Goal: Task Accomplishment & Management: Complete application form

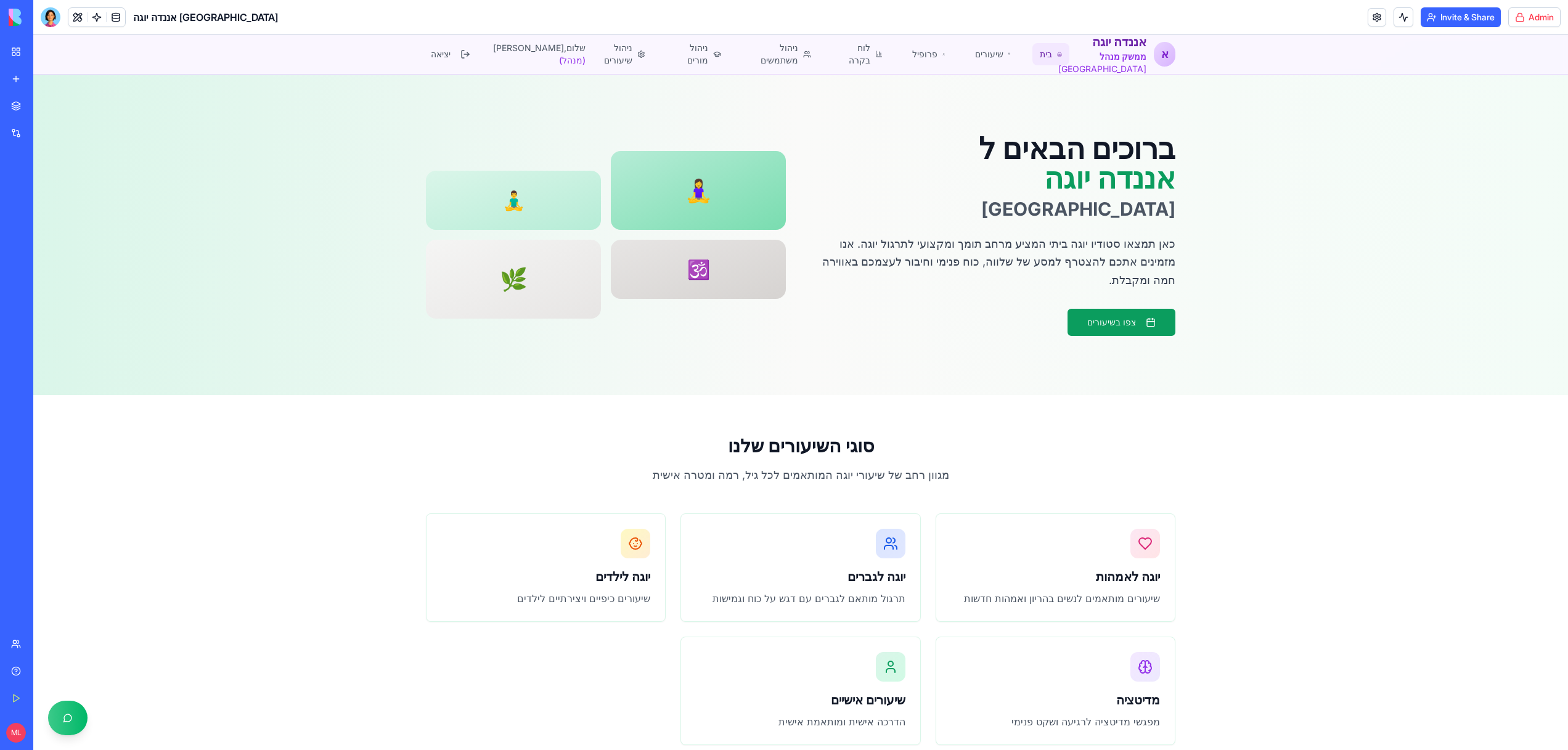
click at [18, 50] on link "My Workspace" at bounding box center [28, 51] width 50 height 24
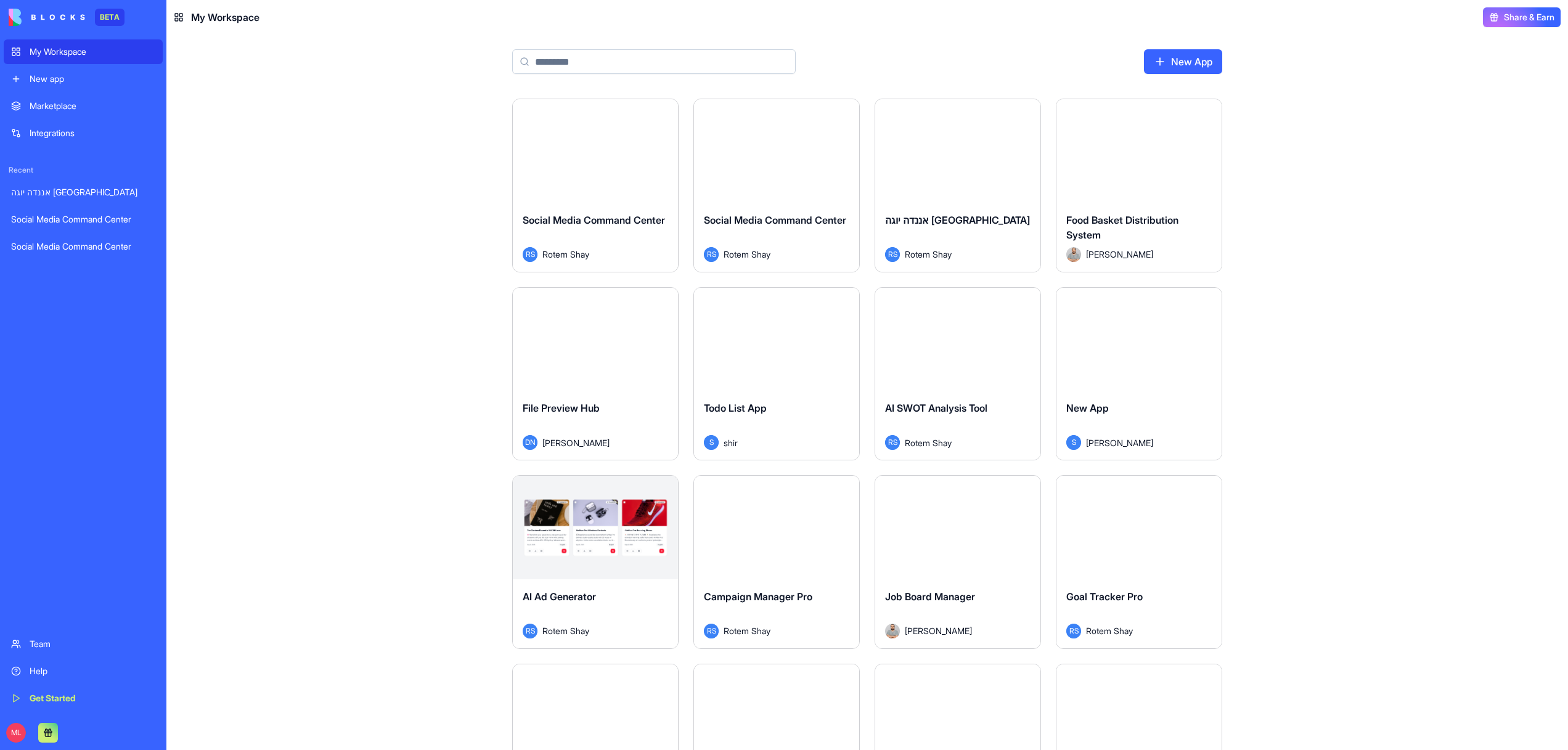
click at [50, 68] on link "New app" at bounding box center [83, 79] width 159 height 24
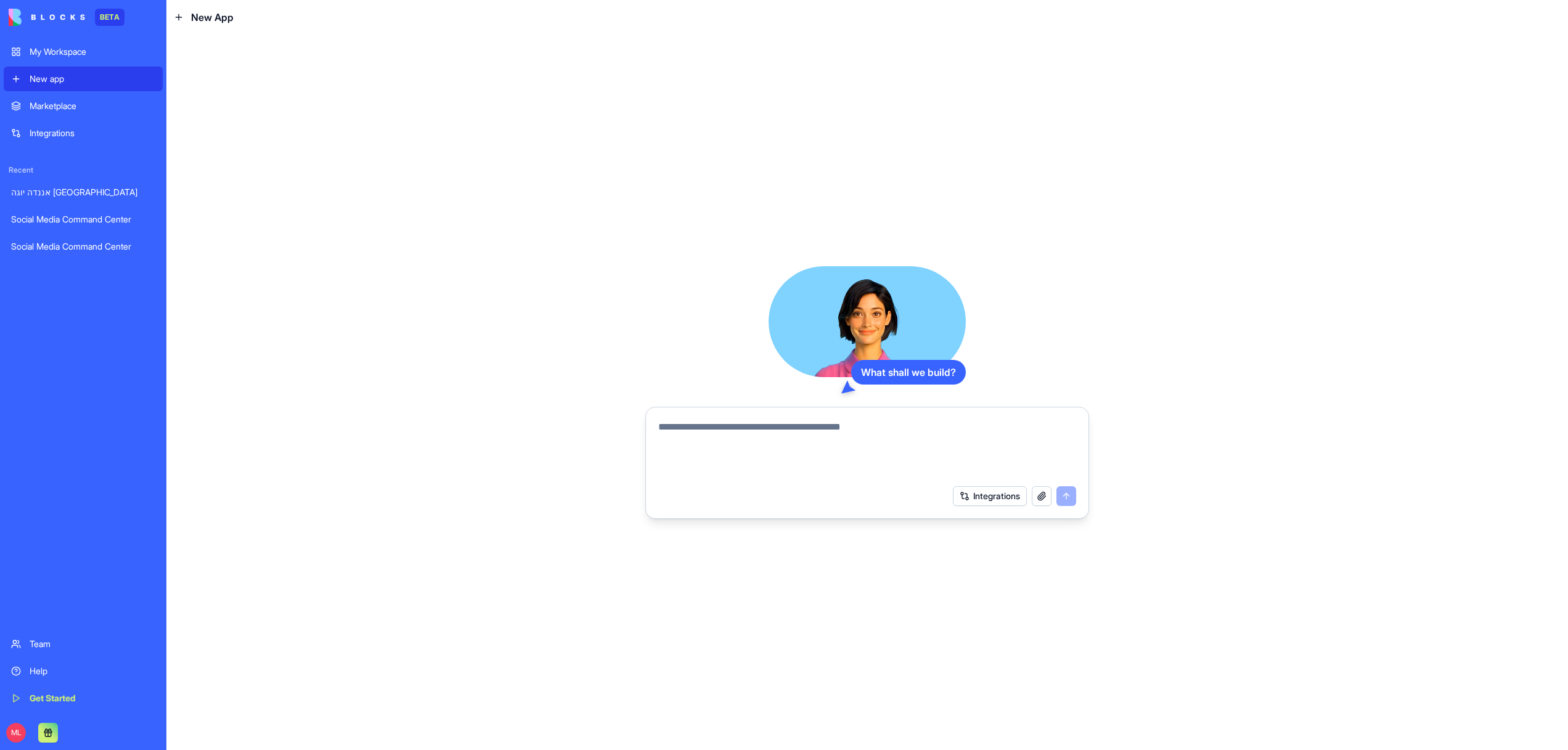
click at [760, 425] on textarea at bounding box center [867, 449] width 418 height 59
type textarea "*"
click at [70, 41] on link "My Workspace" at bounding box center [83, 51] width 159 height 24
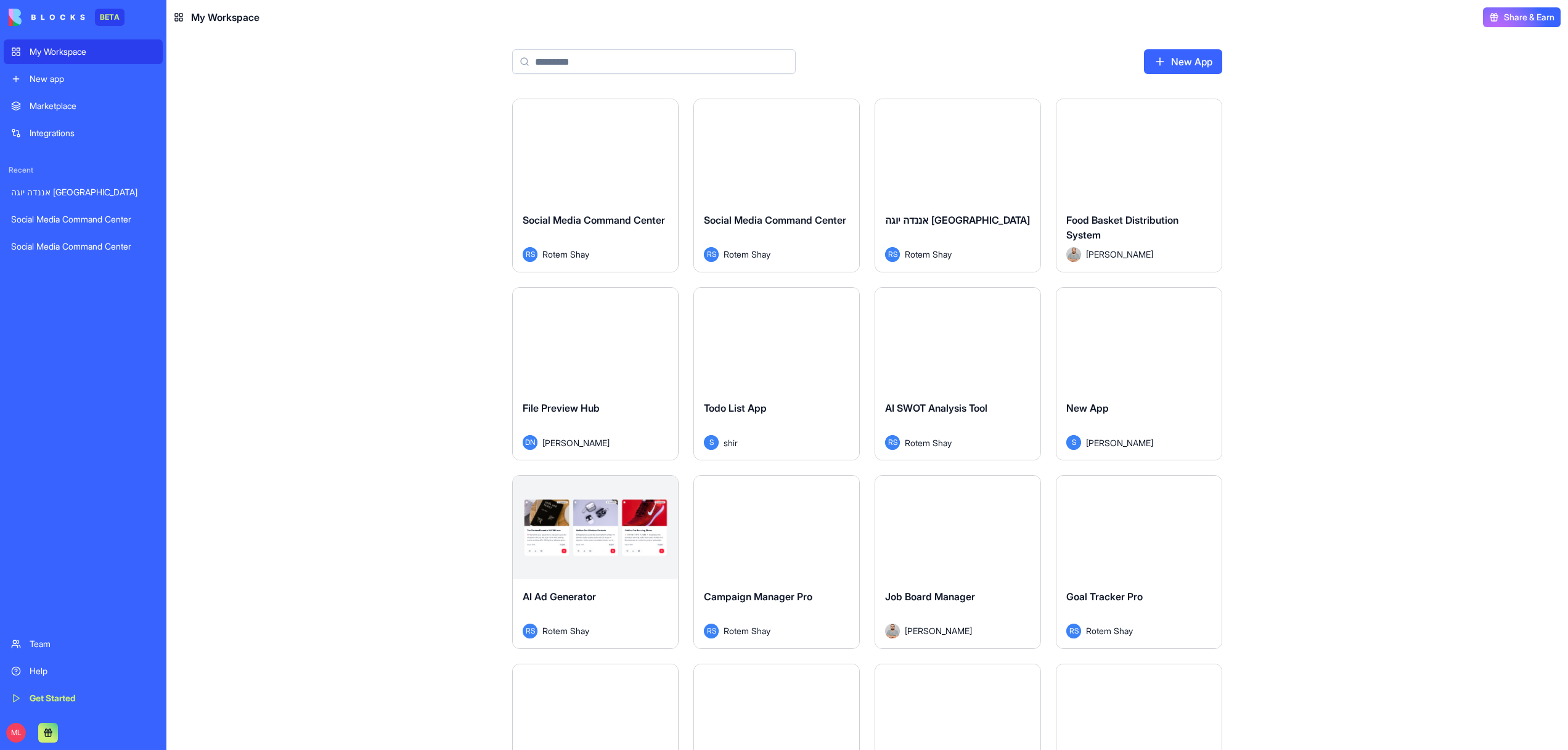
click at [620, 54] on input at bounding box center [653, 61] width 284 height 24
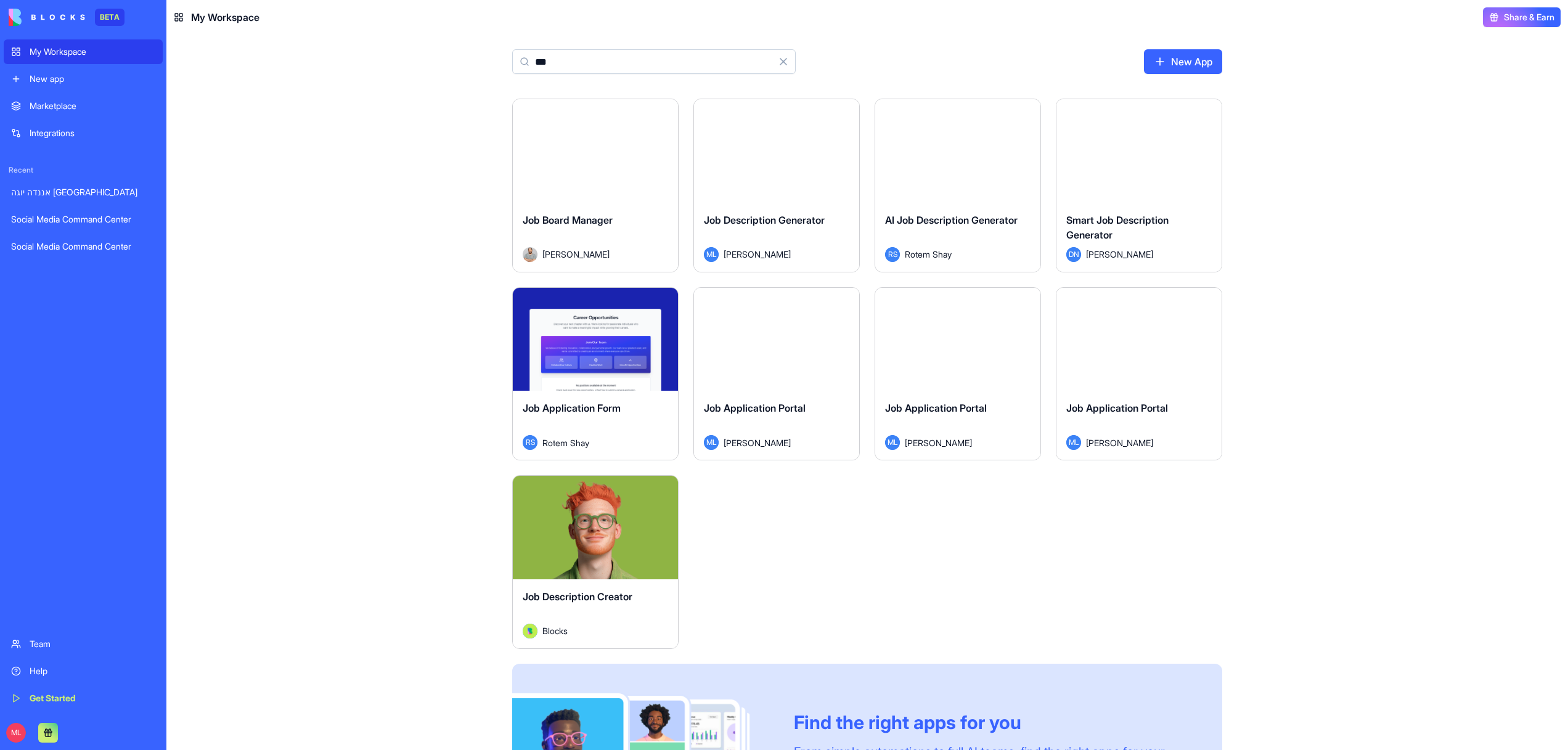
type input "***"
click at [572, 161] on button "Launch" at bounding box center [595, 150] width 93 height 24
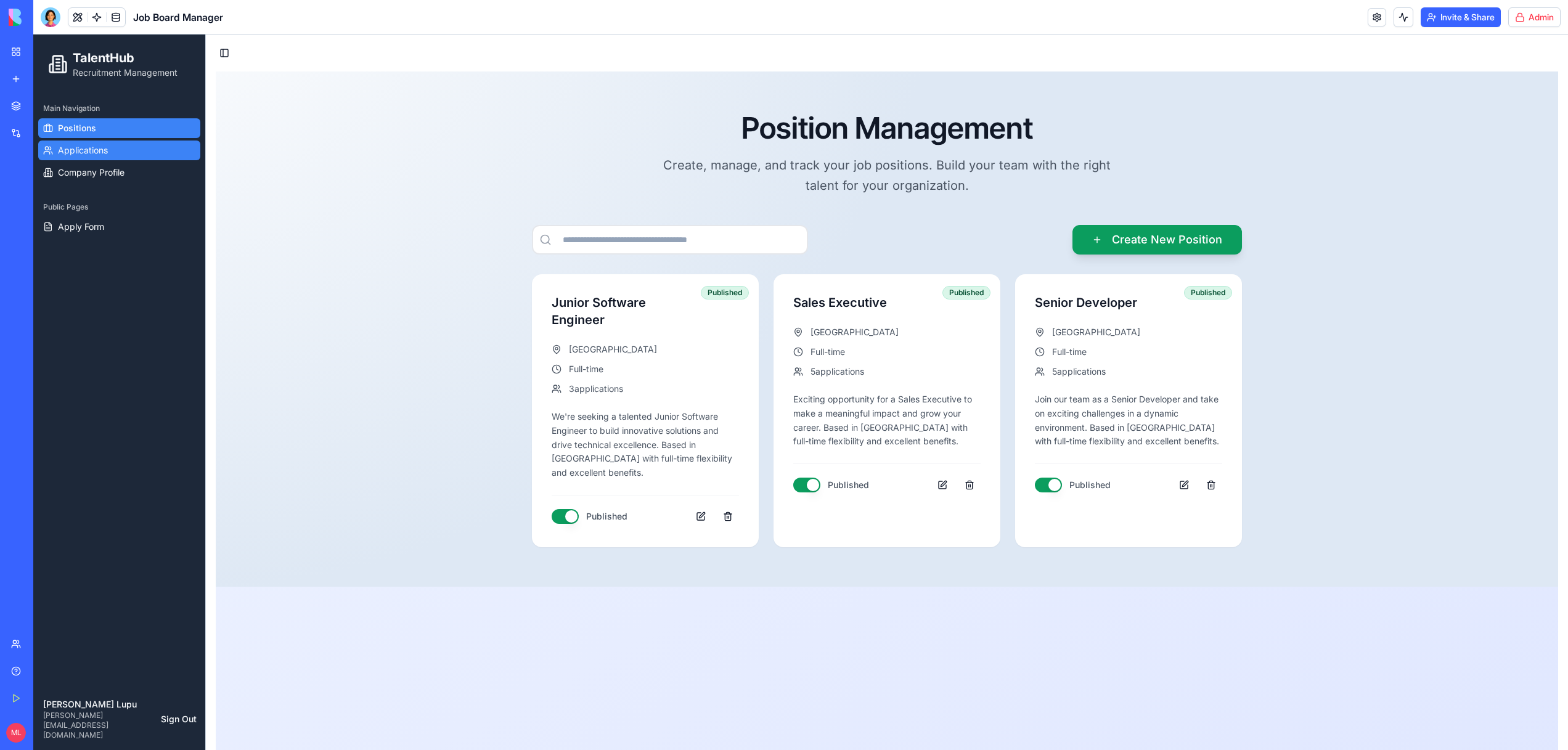
click at [118, 154] on link "Applications" at bounding box center [120, 150] width 162 height 20
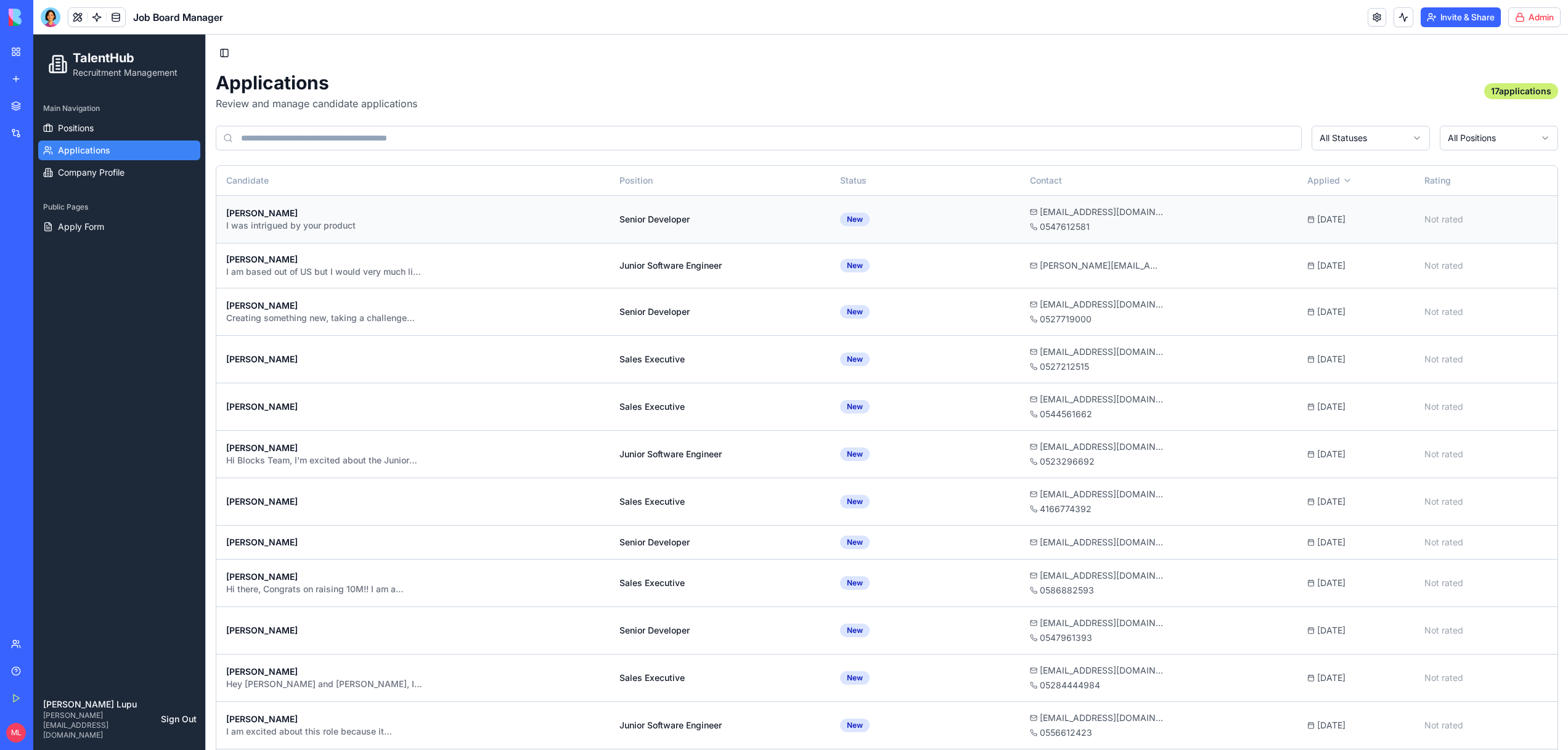
scroll to position [7, 0]
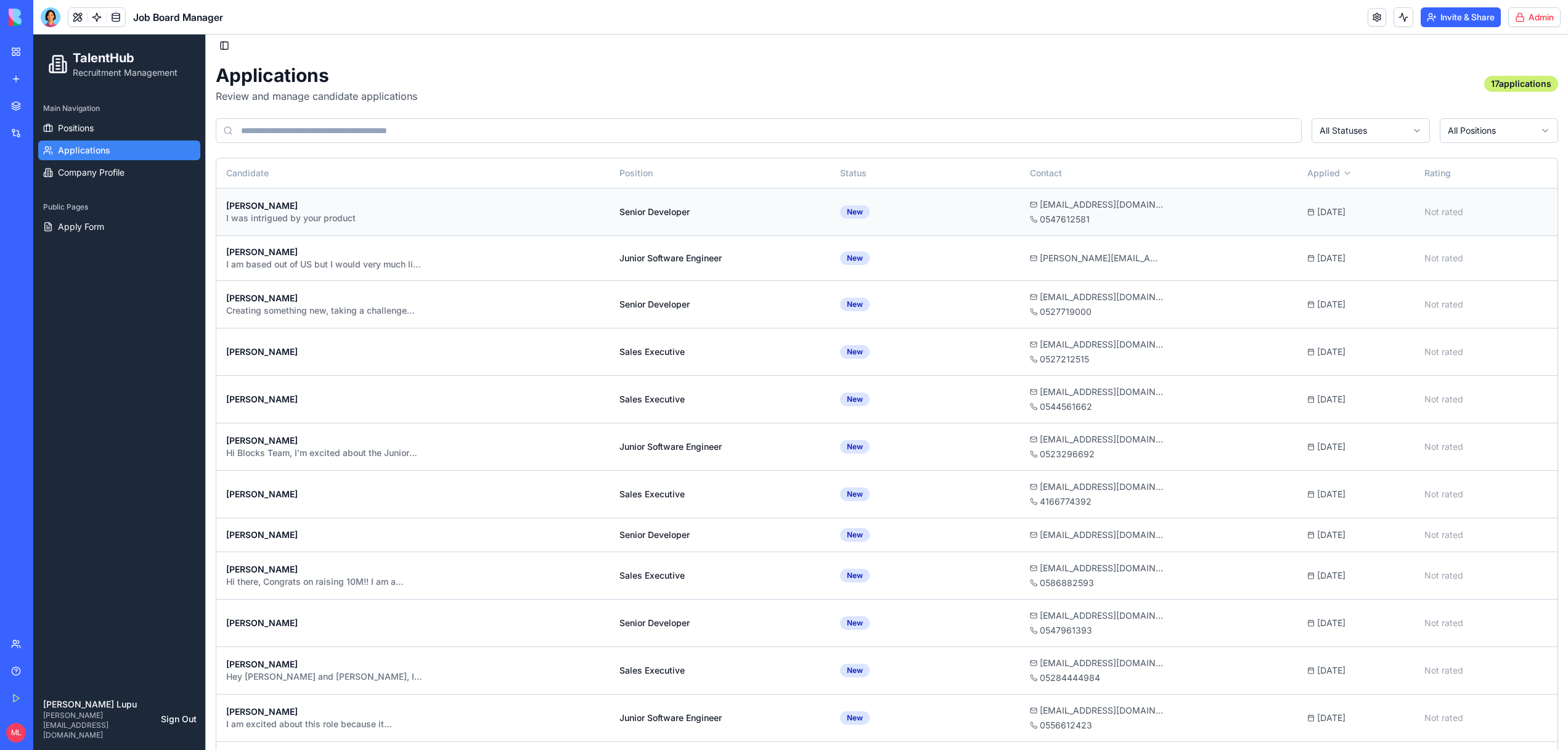
click at [347, 214] on div "I was intrigued by your product" at bounding box center [325, 219] width 197 height 13
click at [365, 260] on div "I am based out of US but I would very much like to contribute towards the getti…" at bounding box center [325, 264] width 197 height 13
click at [101, 130] on link "Positions" at bounding box center [120, 127] width 162 height 20
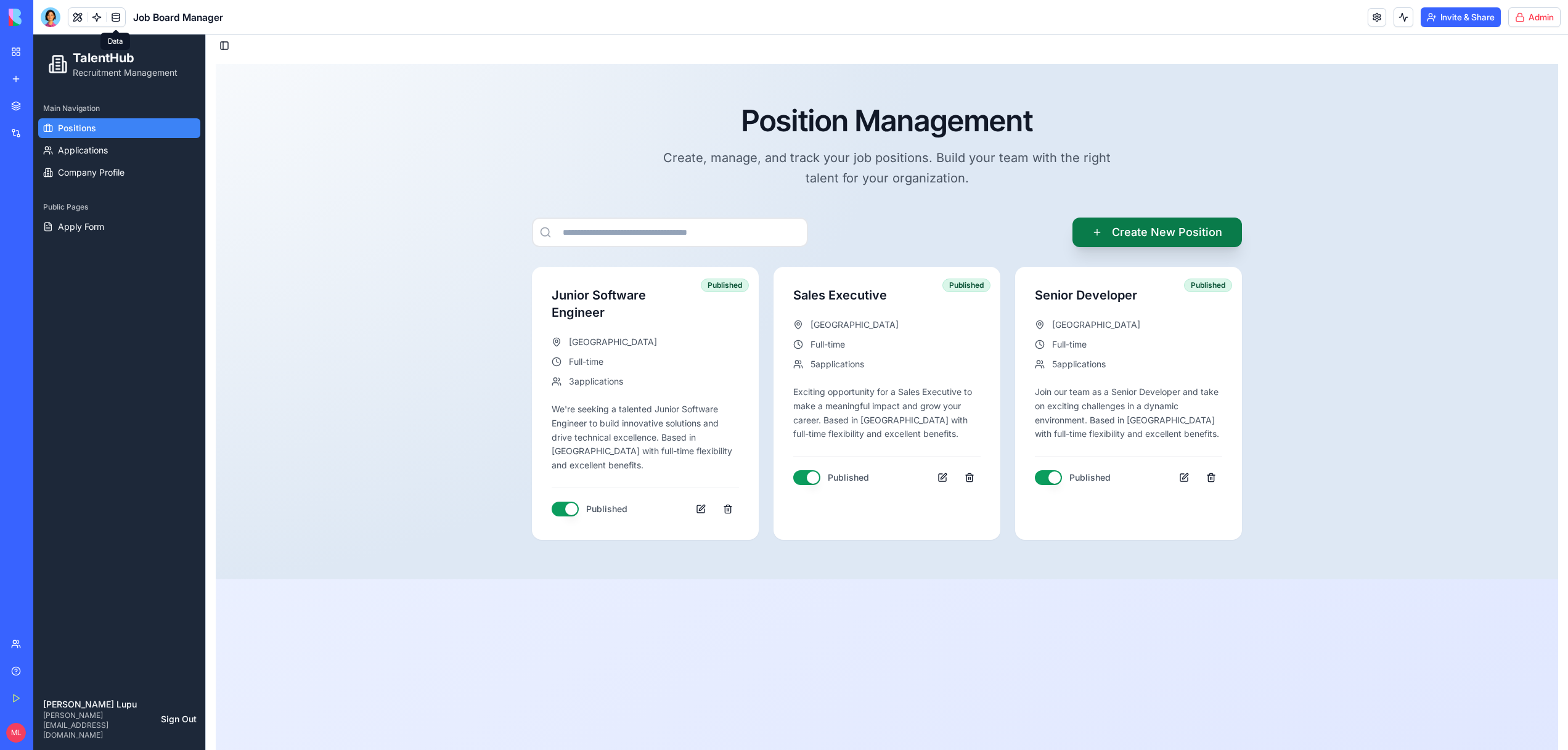
click at [1207, 226] on button "Create New Position" at bounding box center [1158, 233] width 170 height 30
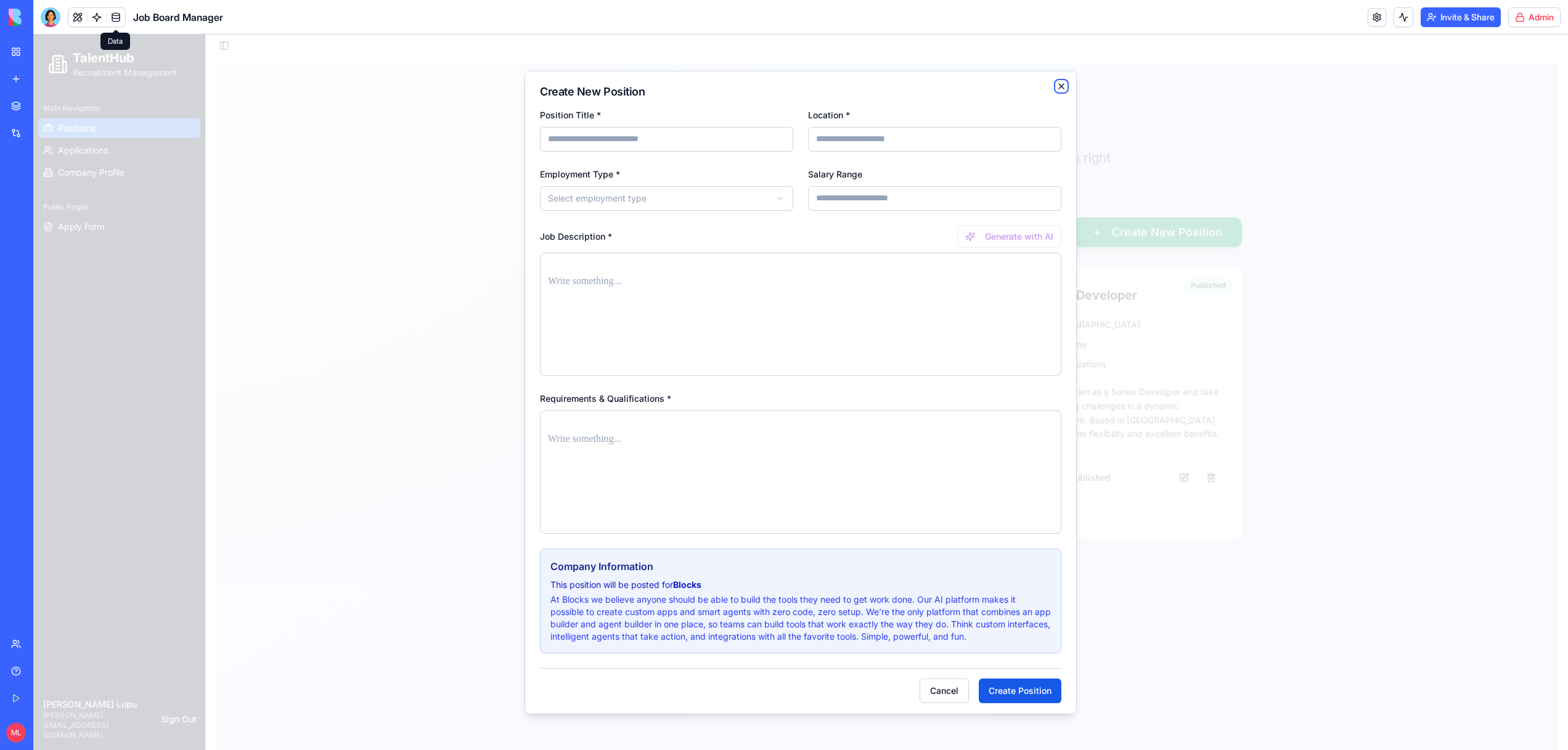
click at [1063, 83] on icon "button" at bounding box center [1062, 86] width 5 height 5
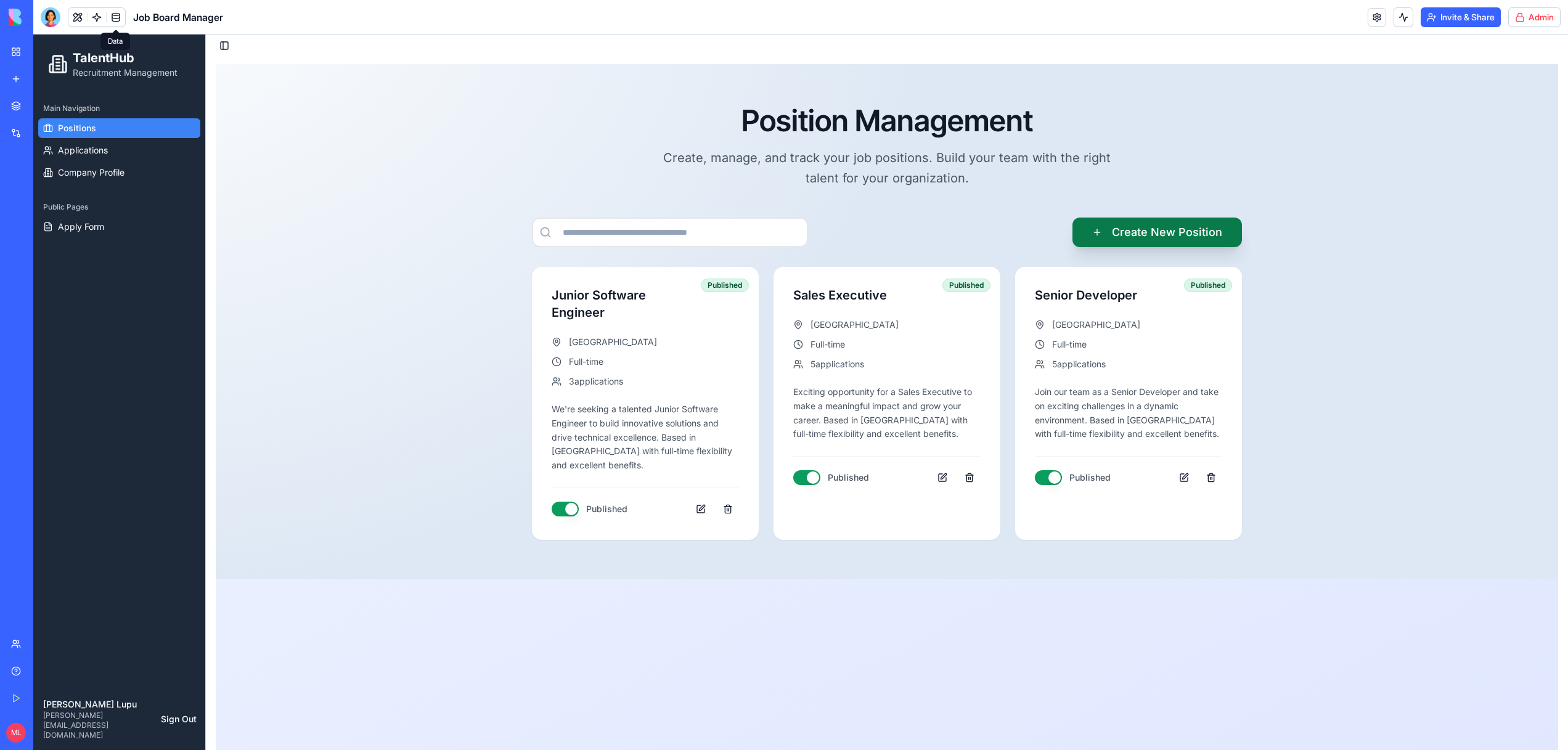
click at [1161, 238] on button "Create New Position" at bounding box center [1158, 233] width 170 height 30
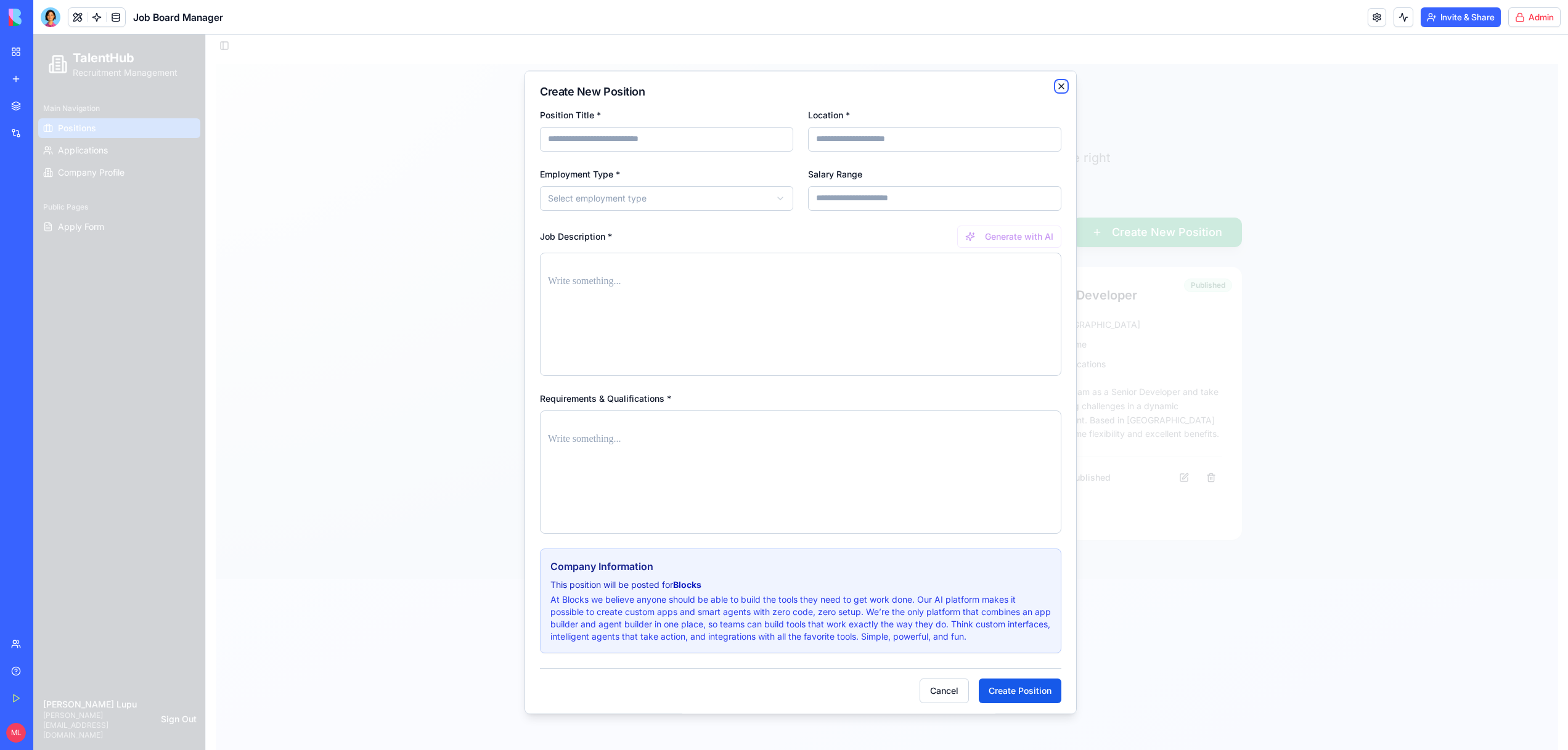
click at [1062, 90] on icon "button" at bounding box center [1061, 86] width 10 height 10
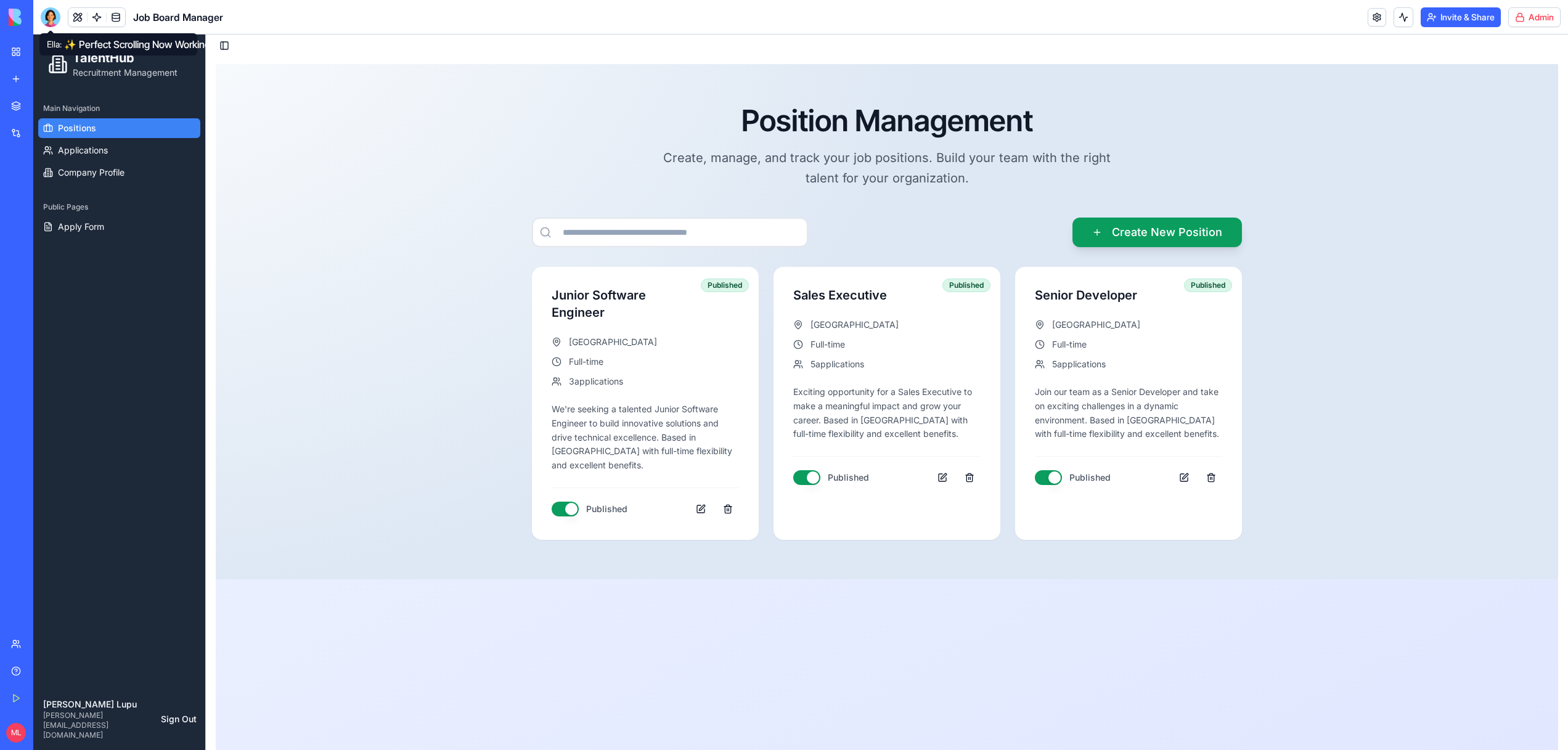
click at [53, 21] on div at bounding box center [50, 17] width 20 height 20
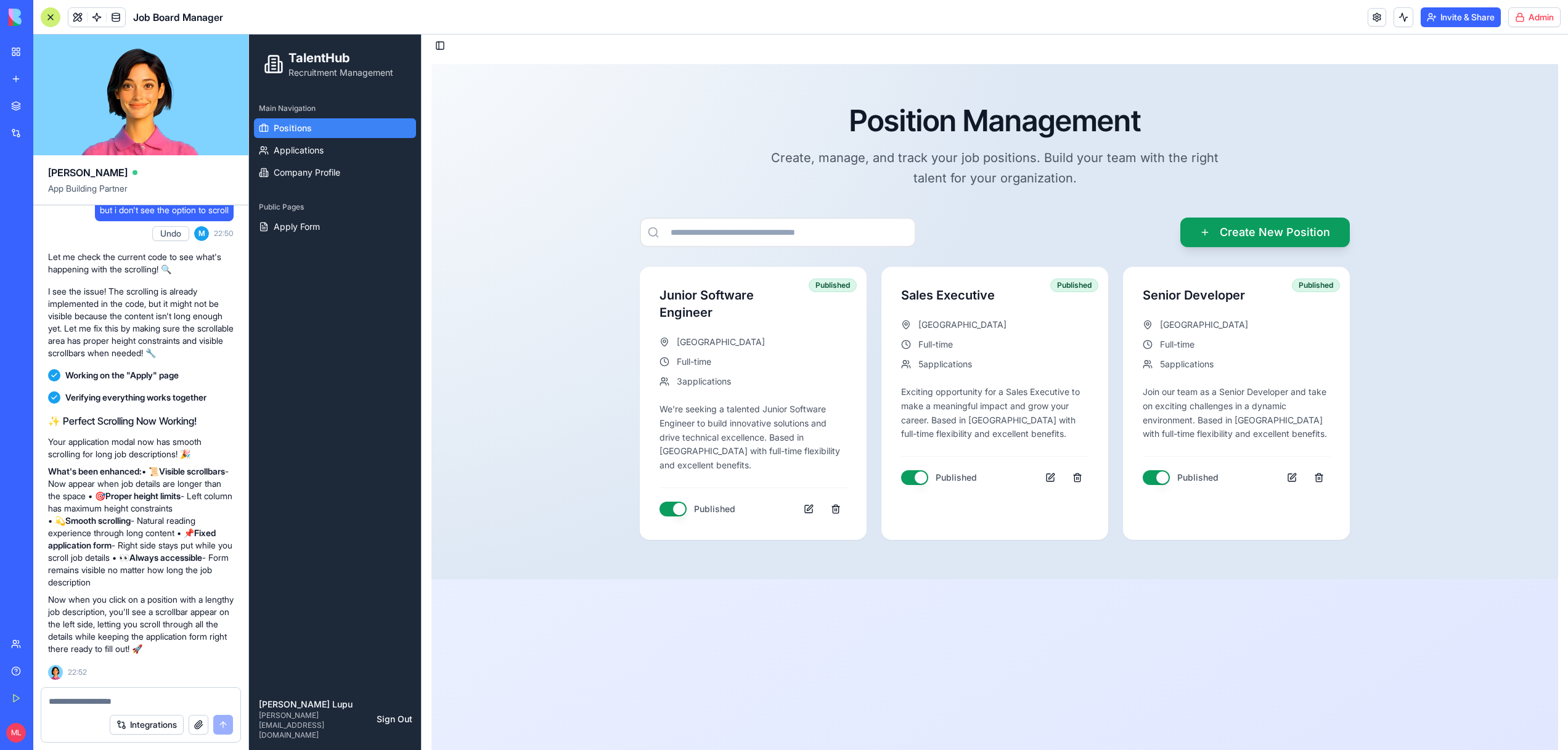
click at [109, 697] on textarea at bounding box center [141, 701] width 184 height 13
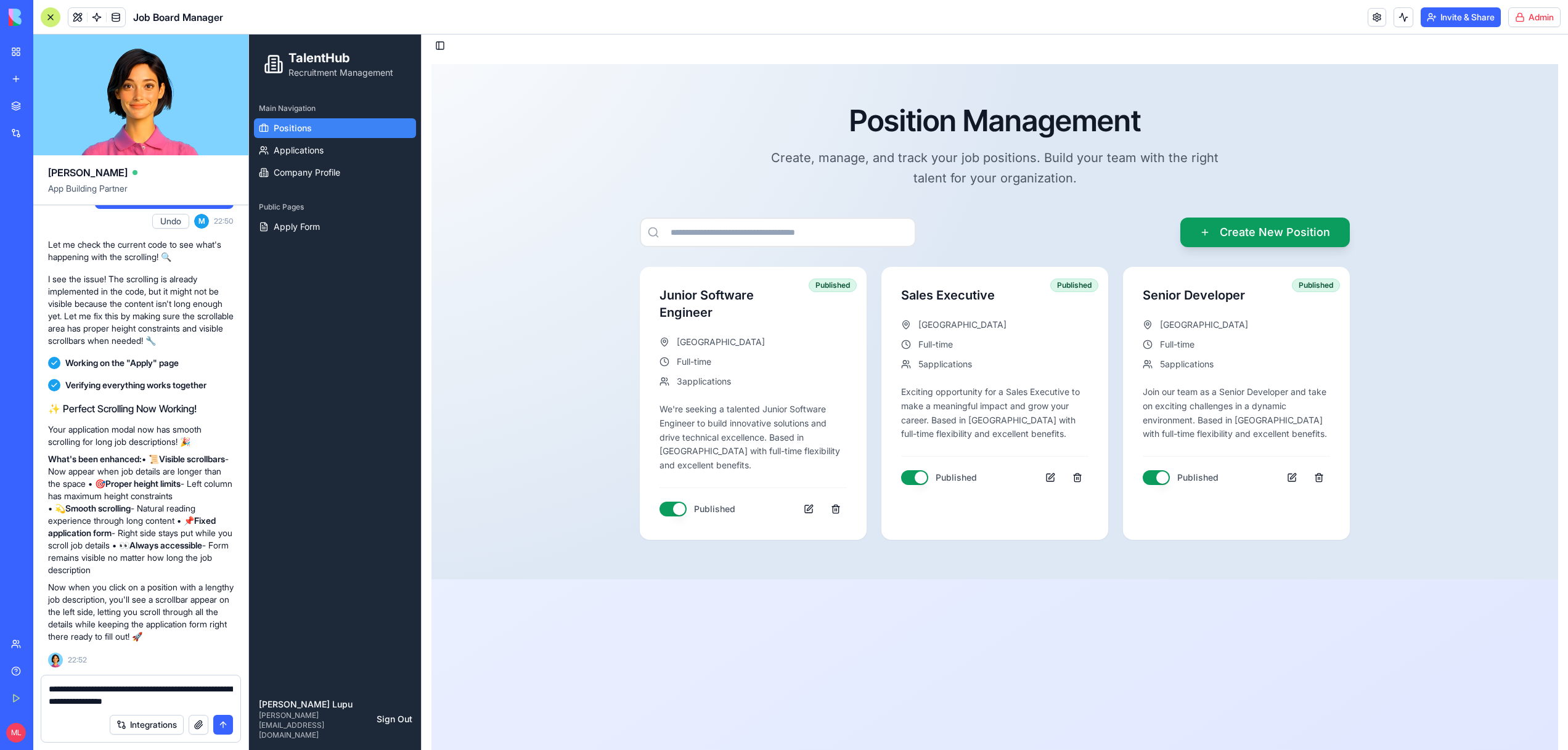
type textarea "**********"
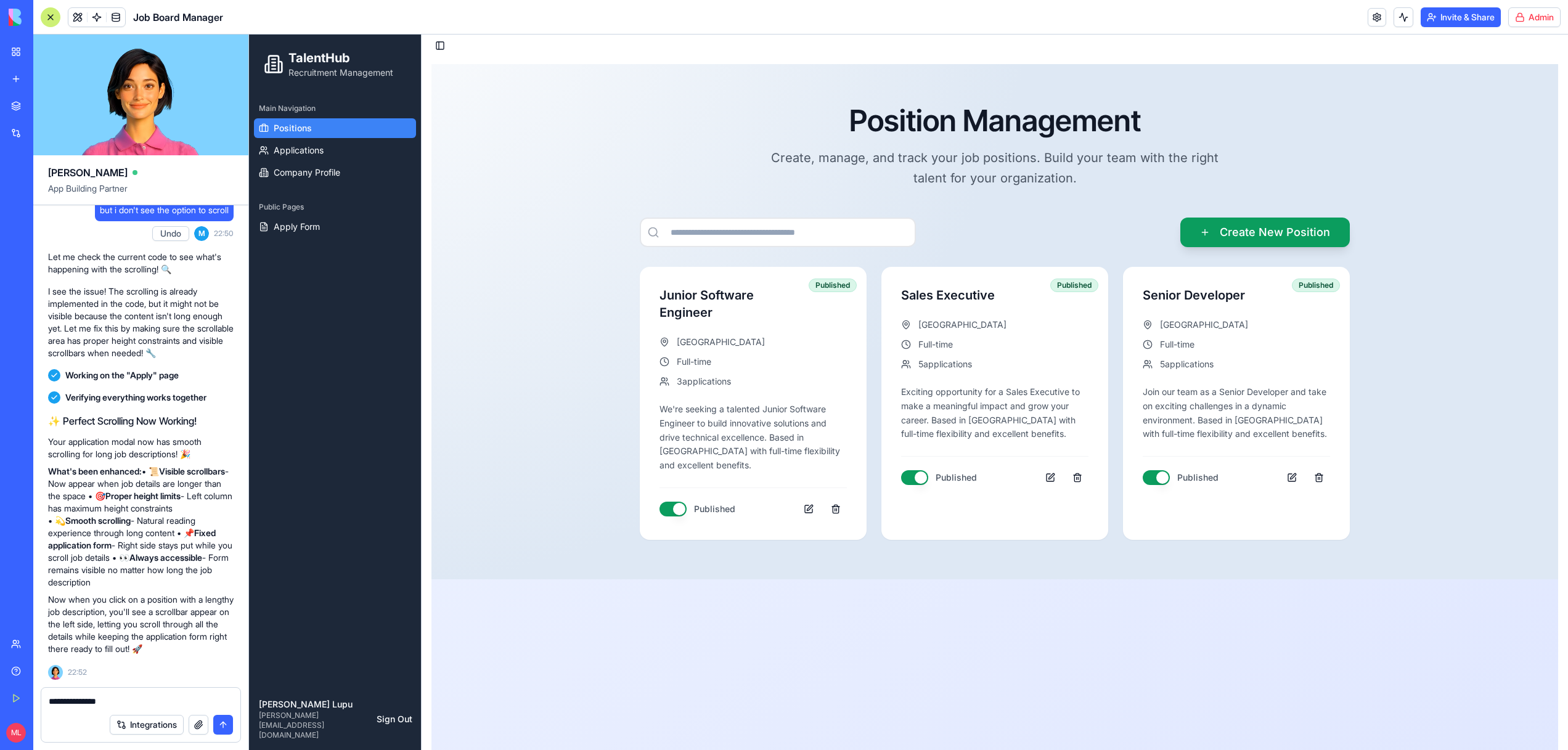
type textarea "**********"
click at [44, 14] on div at bounding box center [50, 17] width 20 height 20
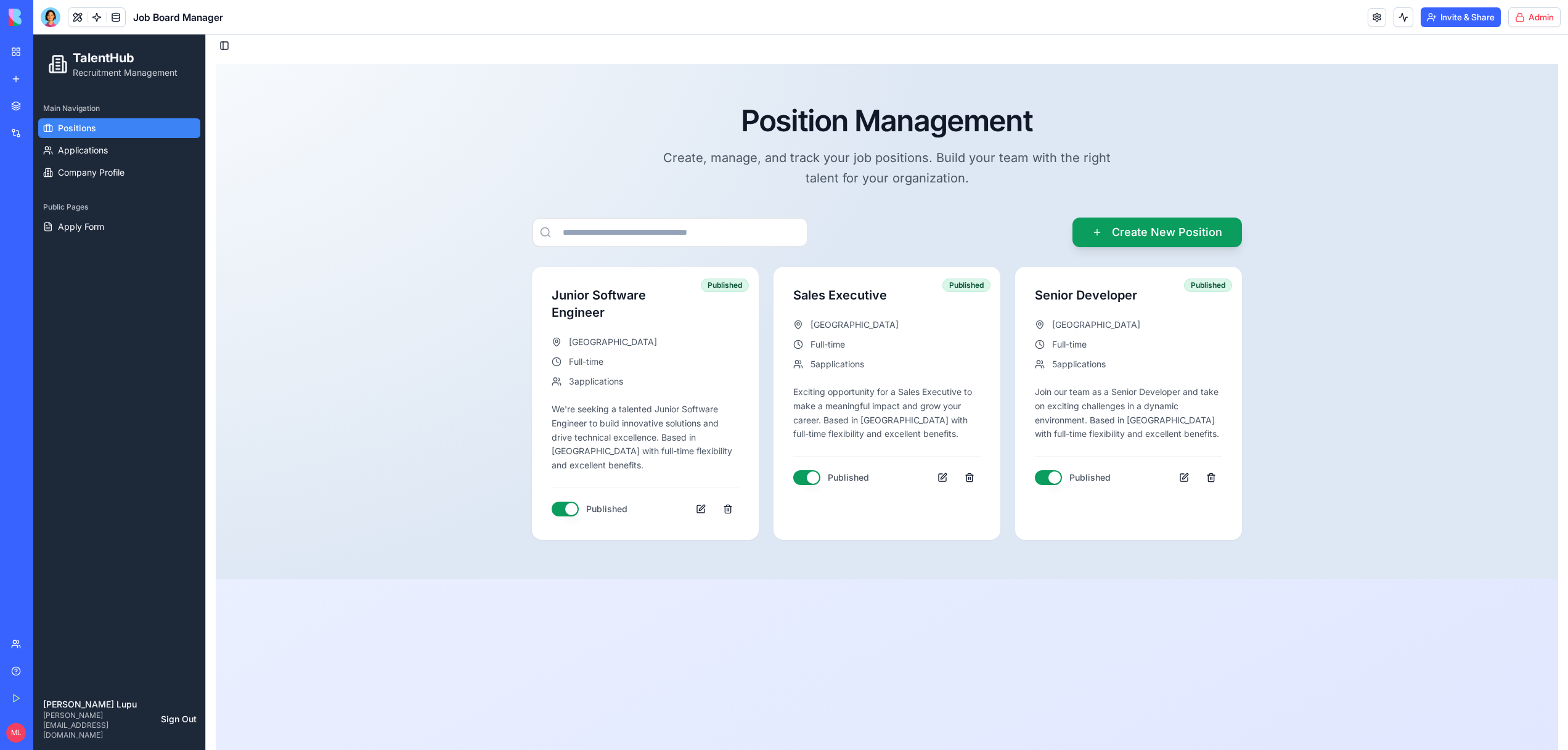
click at [1168, 204] on div "Position Management Create, manage, and track your job positions. Build your te…" at bounding box center [887, 322] width 1047 height 436
click at [1168, 227] on button "Create New Position" at bounding box center [1158, 233] width 170 height 30
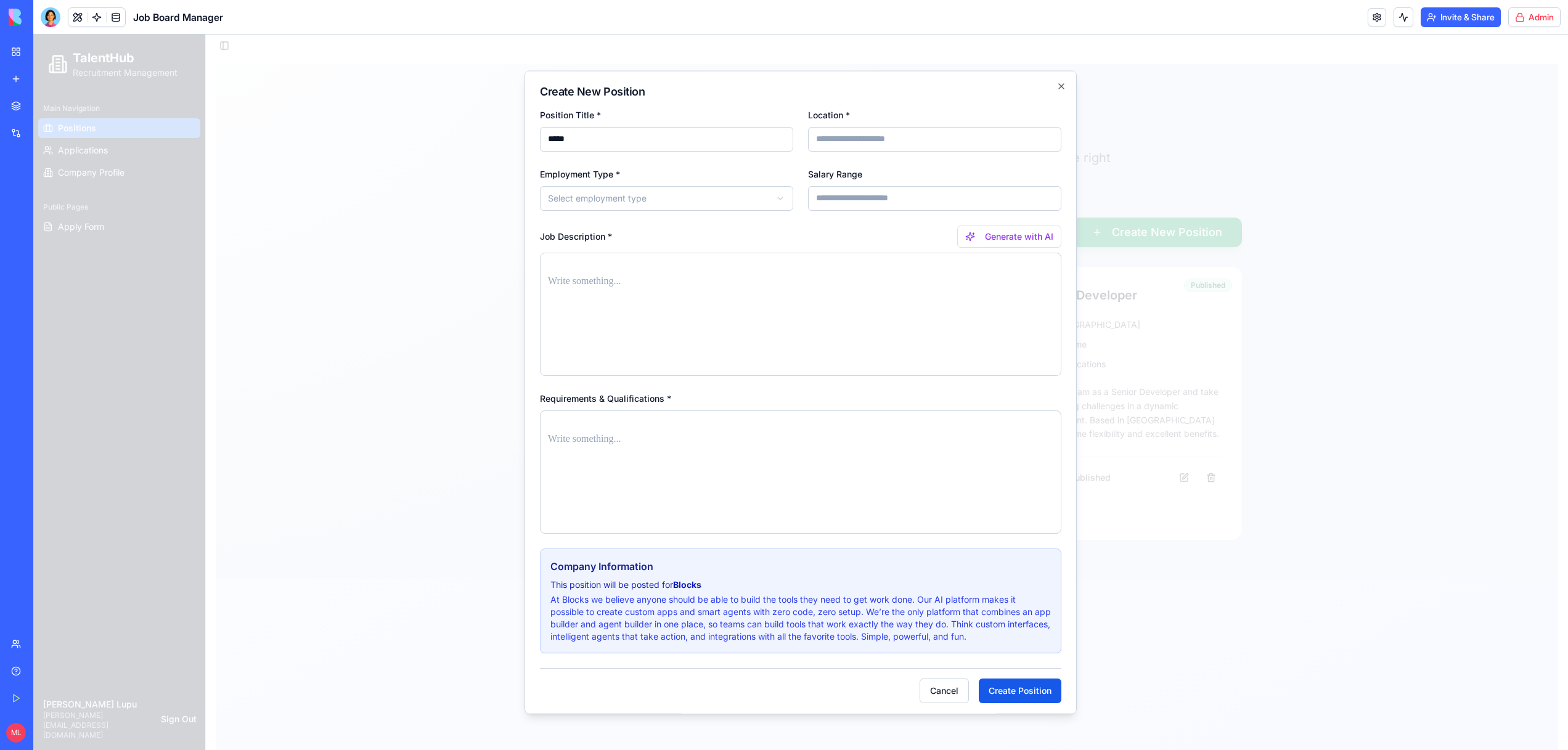
type input "*****"
click at [917, 138] on input "Location *" at bounding box center [935, 138] width 253 height 24
type input "**********"
click at [740, 200] on body "**********" at bounding box center [801, 408] width 1535 height 763
click at [1009, 689] on button "Create Position" at bounding box center [1020, 689] width 83 height 24
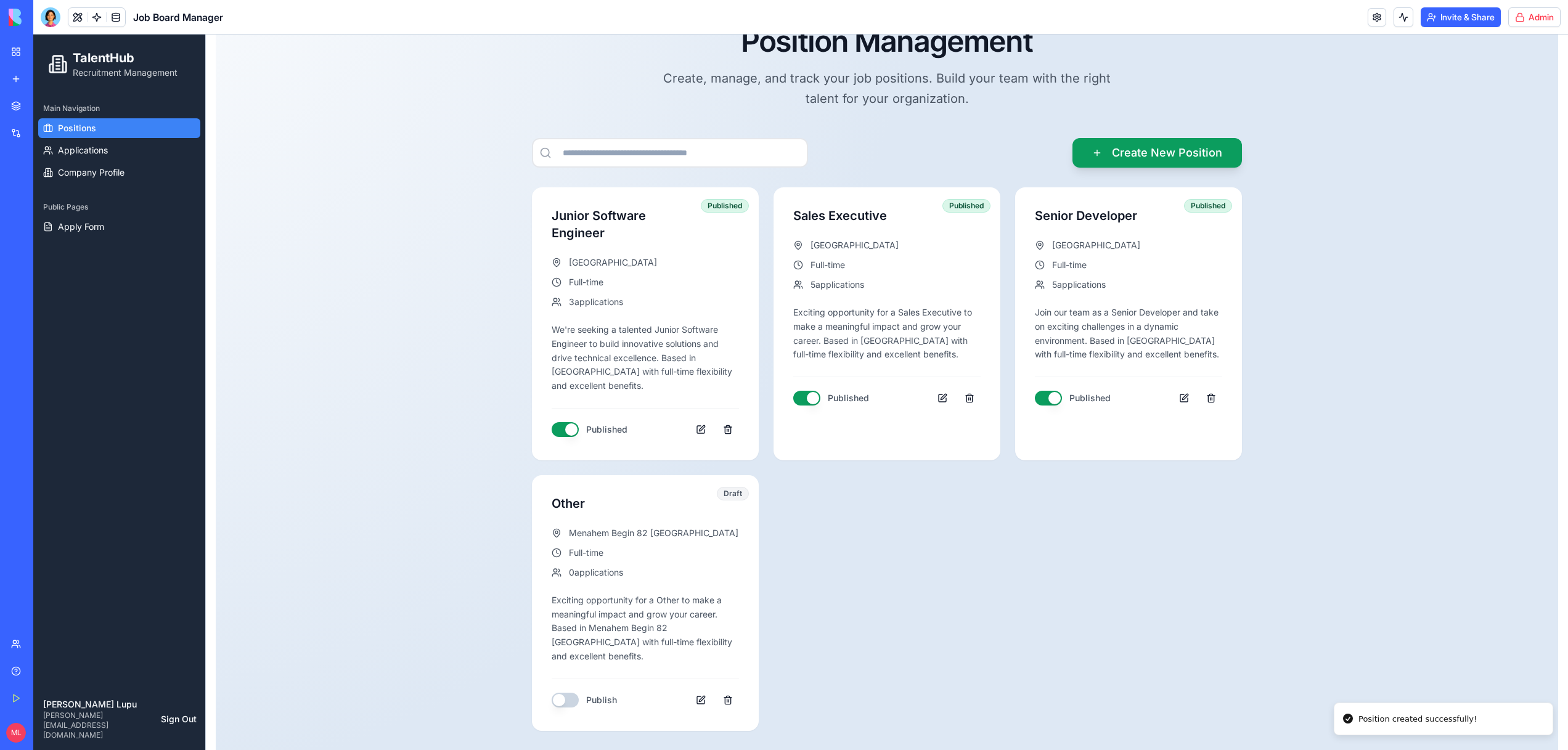
scroll to position [89, 0]
click at [104, 225] on span "Apply Form" at bounding box center [81, 227] width 46 height 13
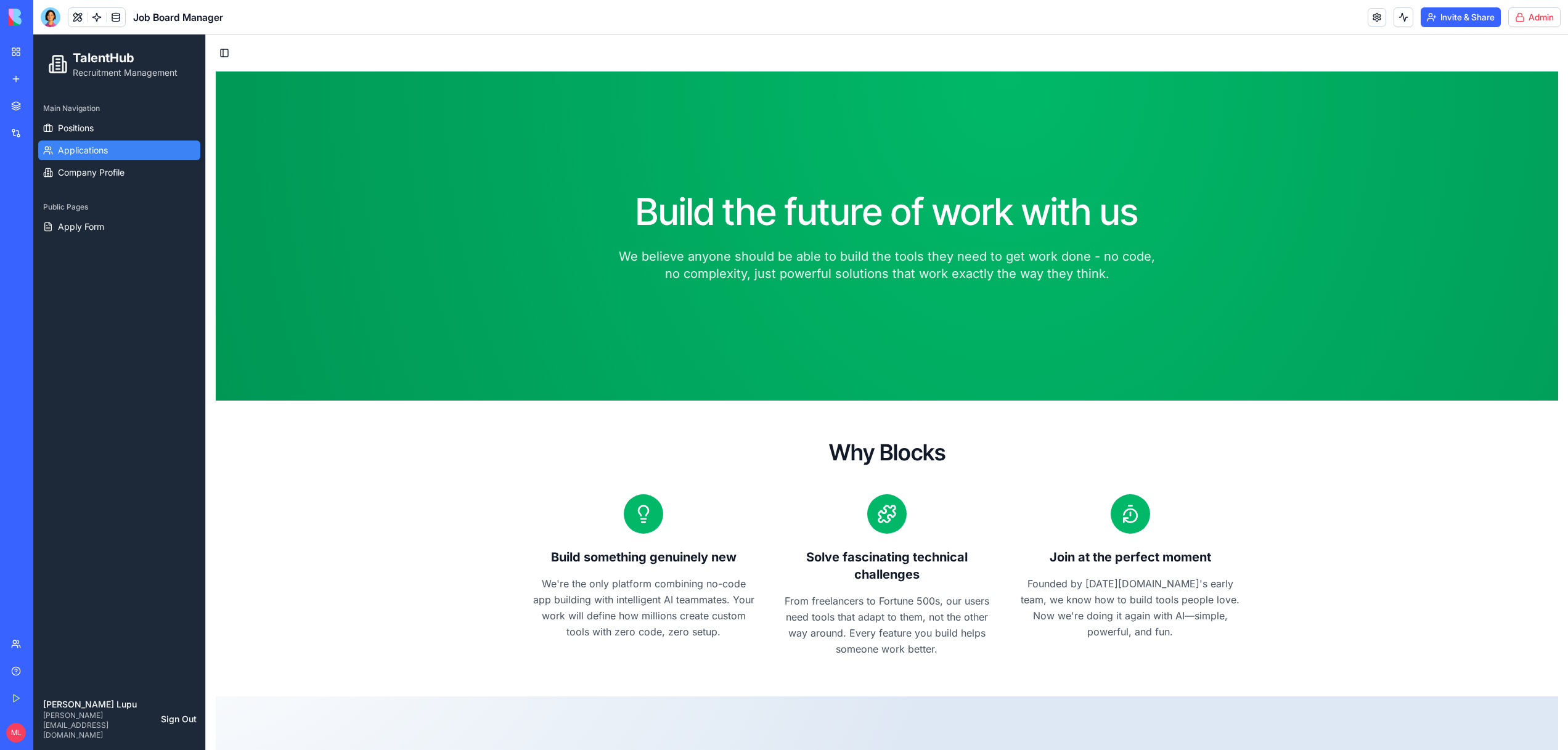
click at [51, 160] on link "Applications" at bounding box center [120, 150] width 162 height 20
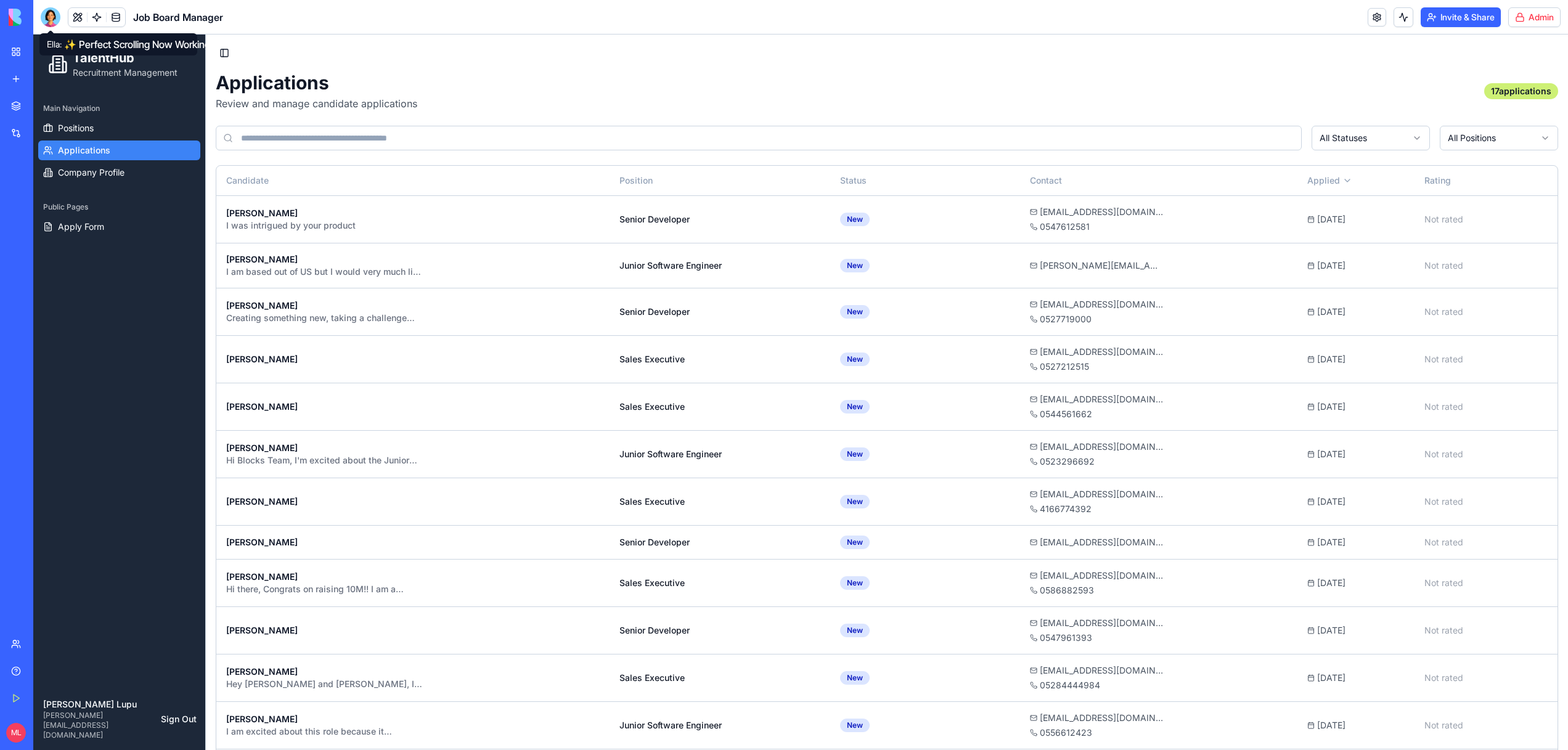
click at [46, 13] on div at bounding box center [50, 17] width 20 height 20
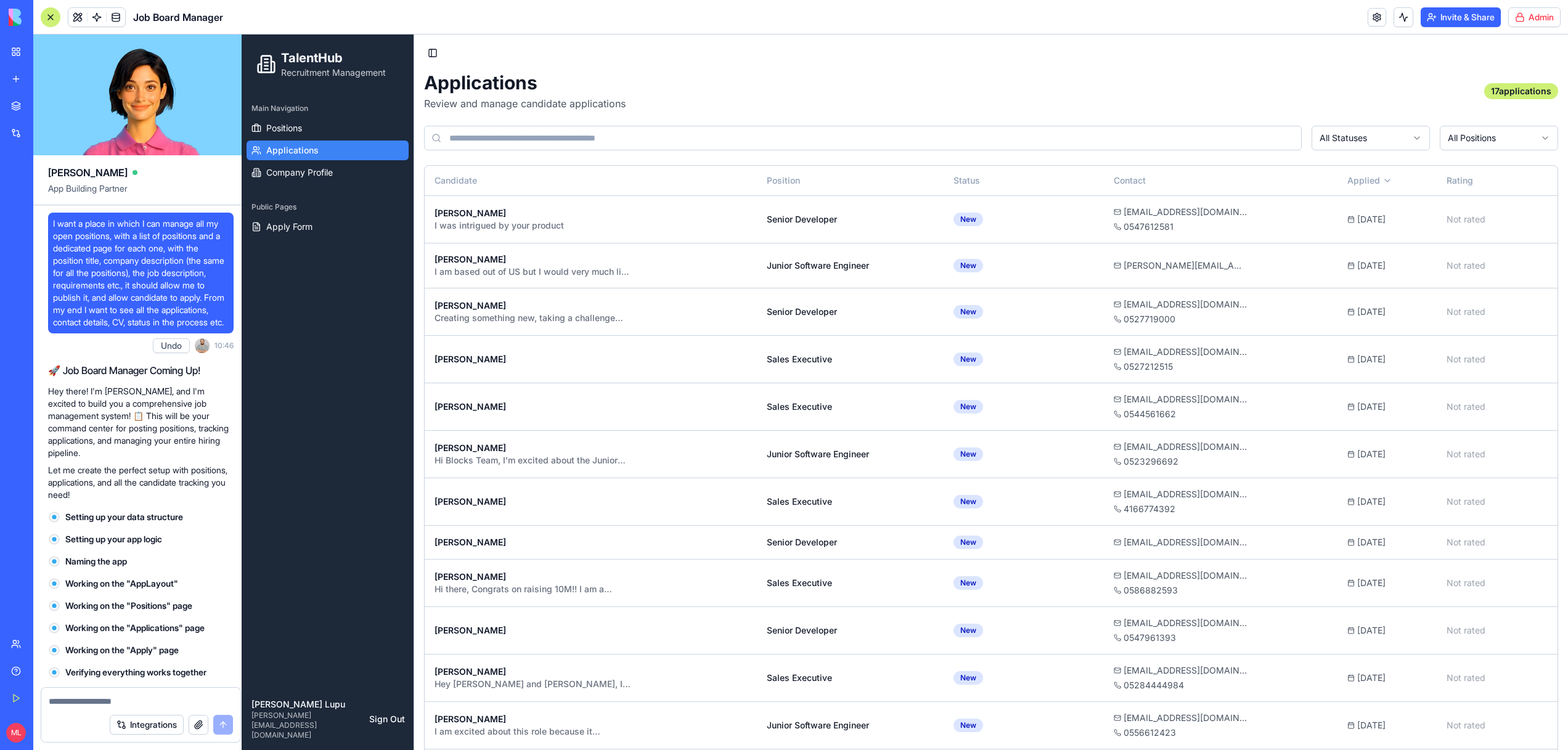
scroll to position [13829, 0]
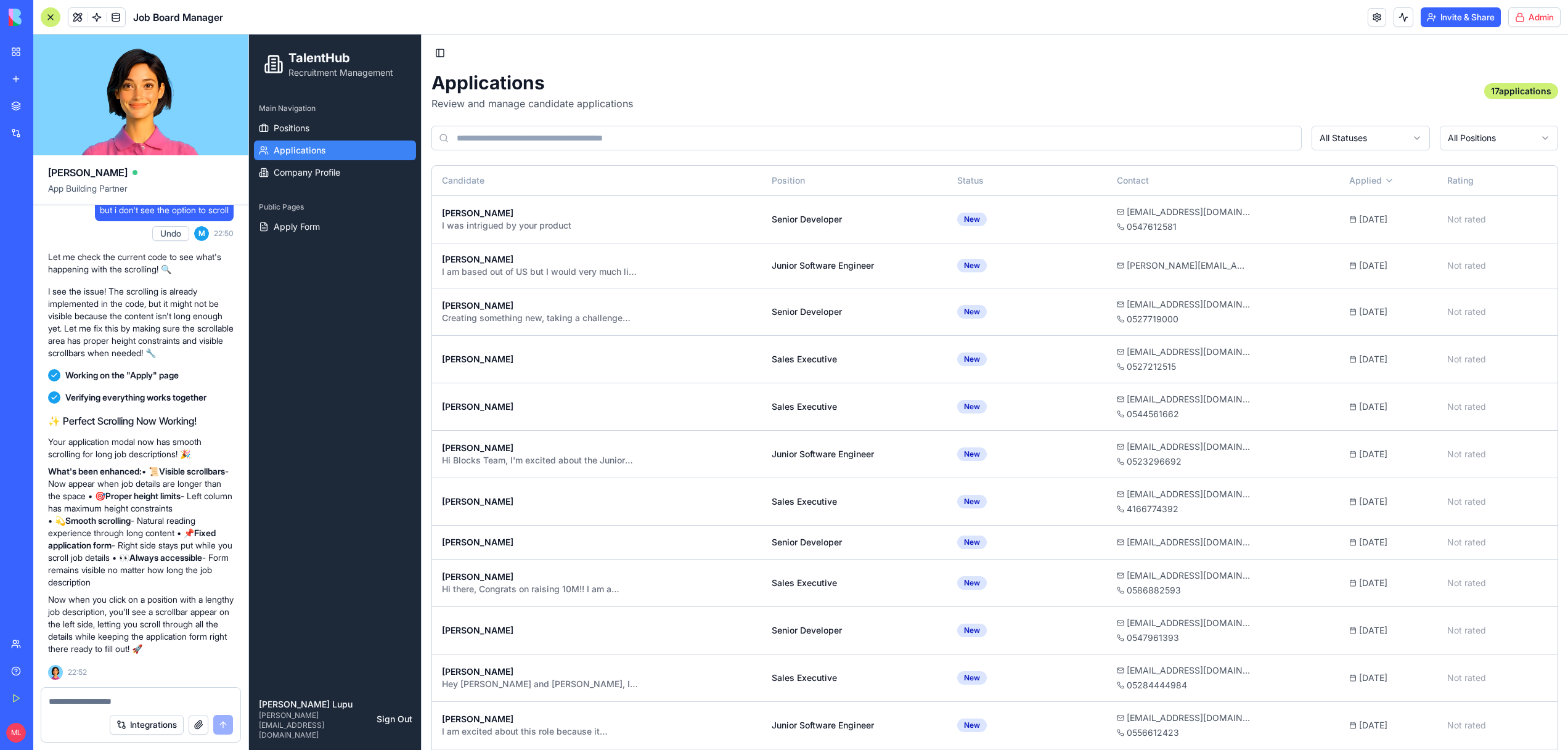
click at [112, 705] on textarea at bounding box center [141, 701] width 184 height 13
type textarea "**********"
click at [577, 224] on div "I was intrigued by your product" at bounding box center [540, 226] width 197 height 13
click at [226, 703] on textarea "**********" at bounding box center [141, 701] width 184 height 13
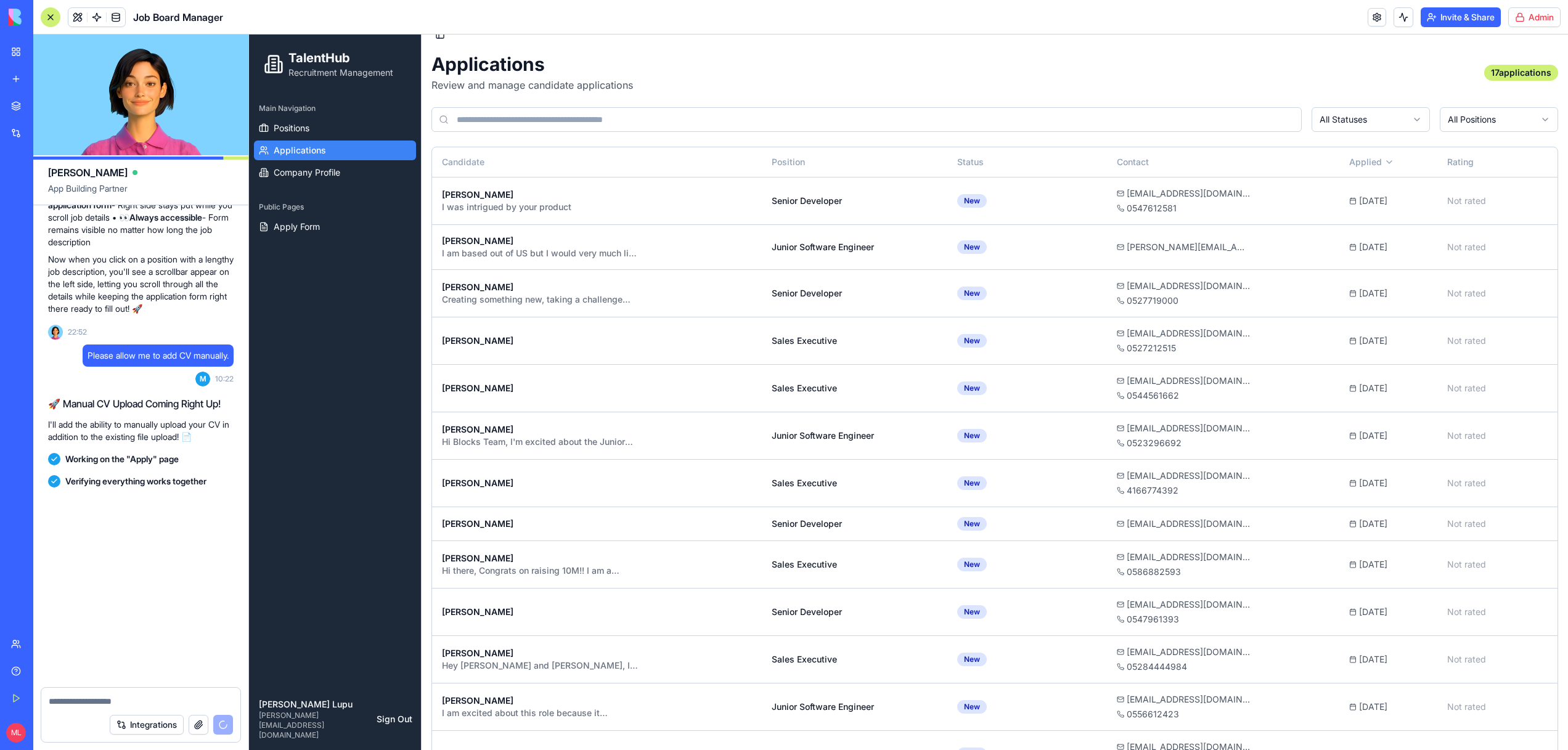
scroll to position [14182, 0]
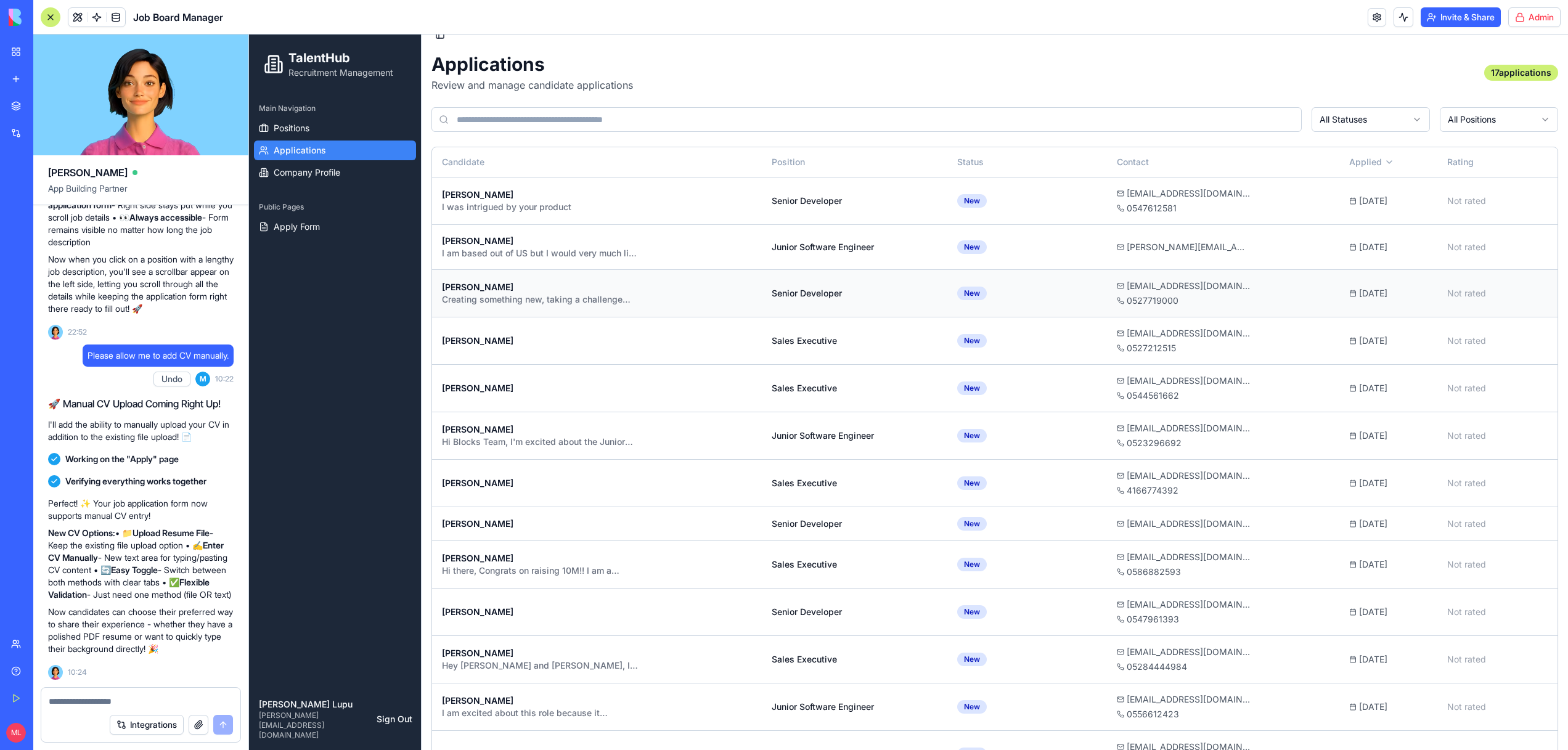
click at [583, 303] on div "Creating something new, taking a challenge and going beyond what I already know…" at bounding box center [540, 300] width 197 height 13
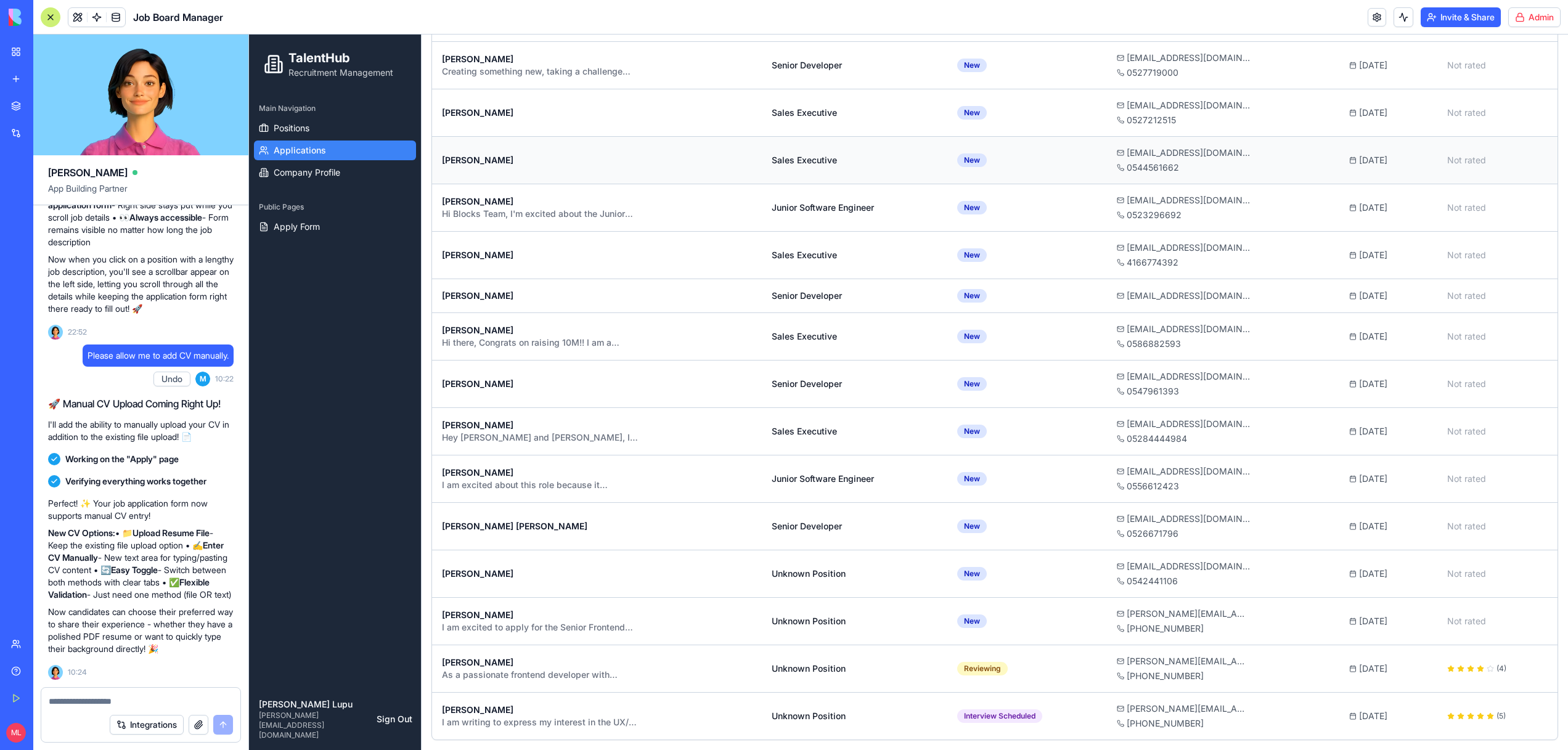
scroll to position [0, 0]
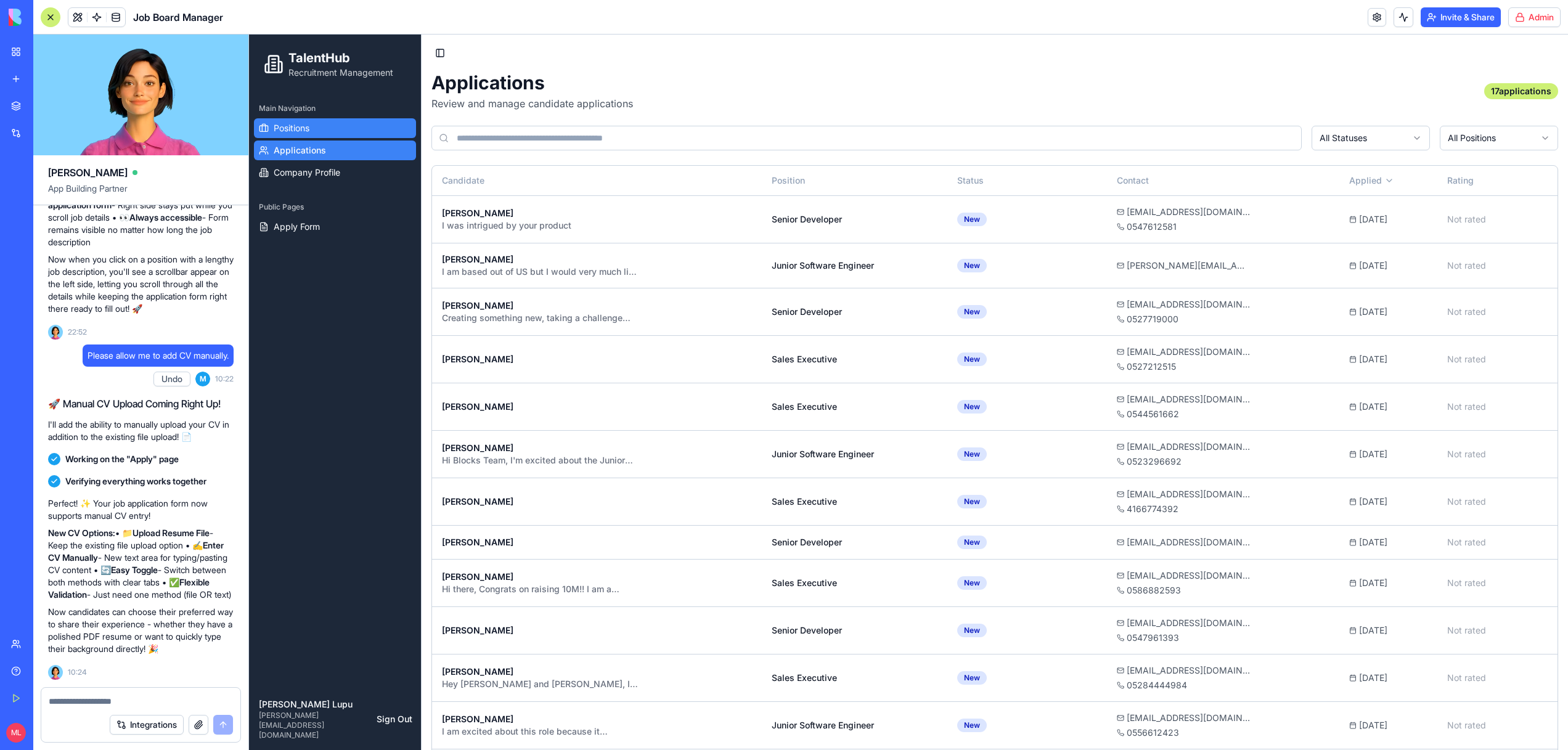
click at [332, 123] on link "Positions" at bounding box center [335, 127] width 162 height 20
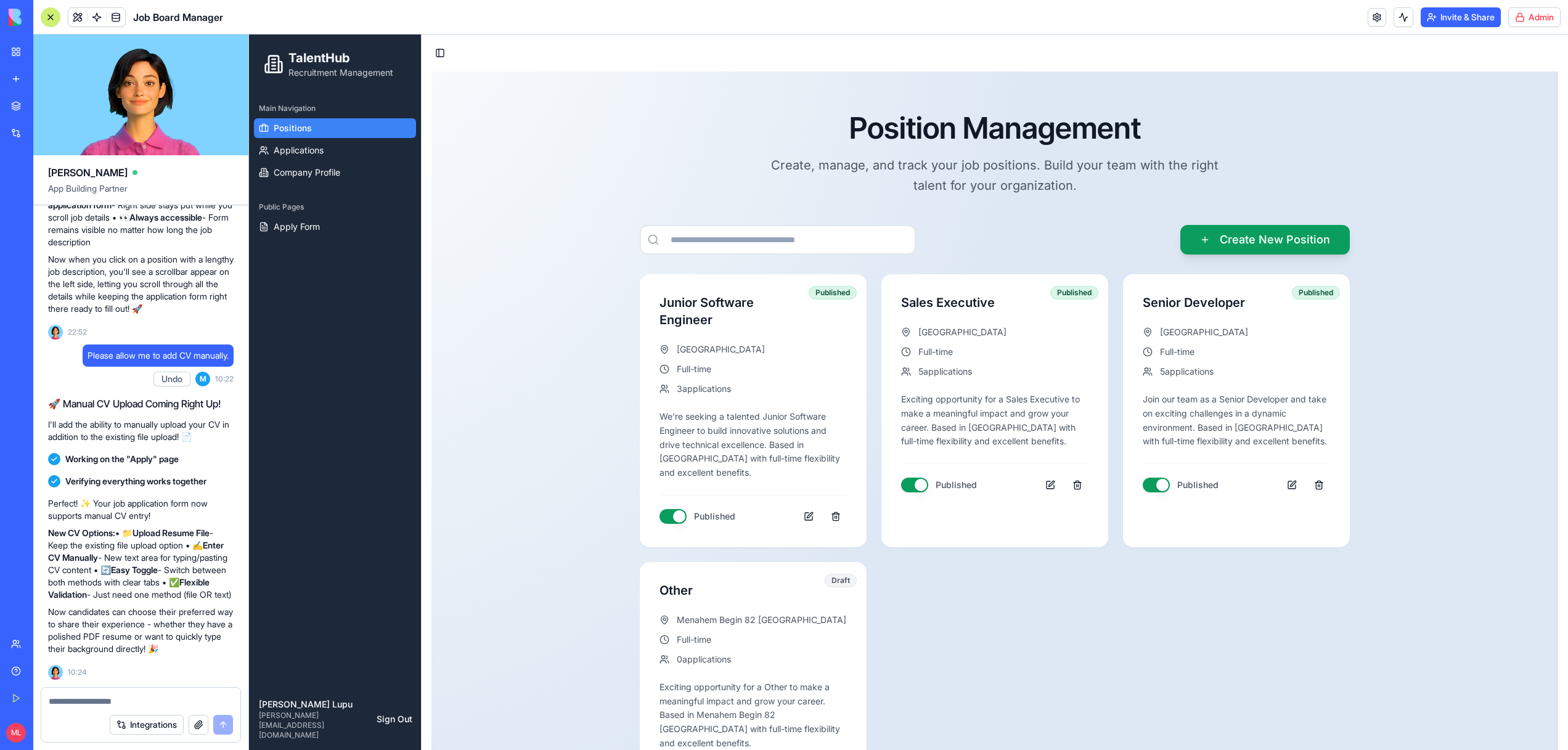
click at [296, 184] on div "Main Navigation Positions Applications Company Profile" at bounding box center [335, 140] width 172 height 94
click at [306, 175] on span "Company Profile" at bounding box center [307, 173] width 67 height 13
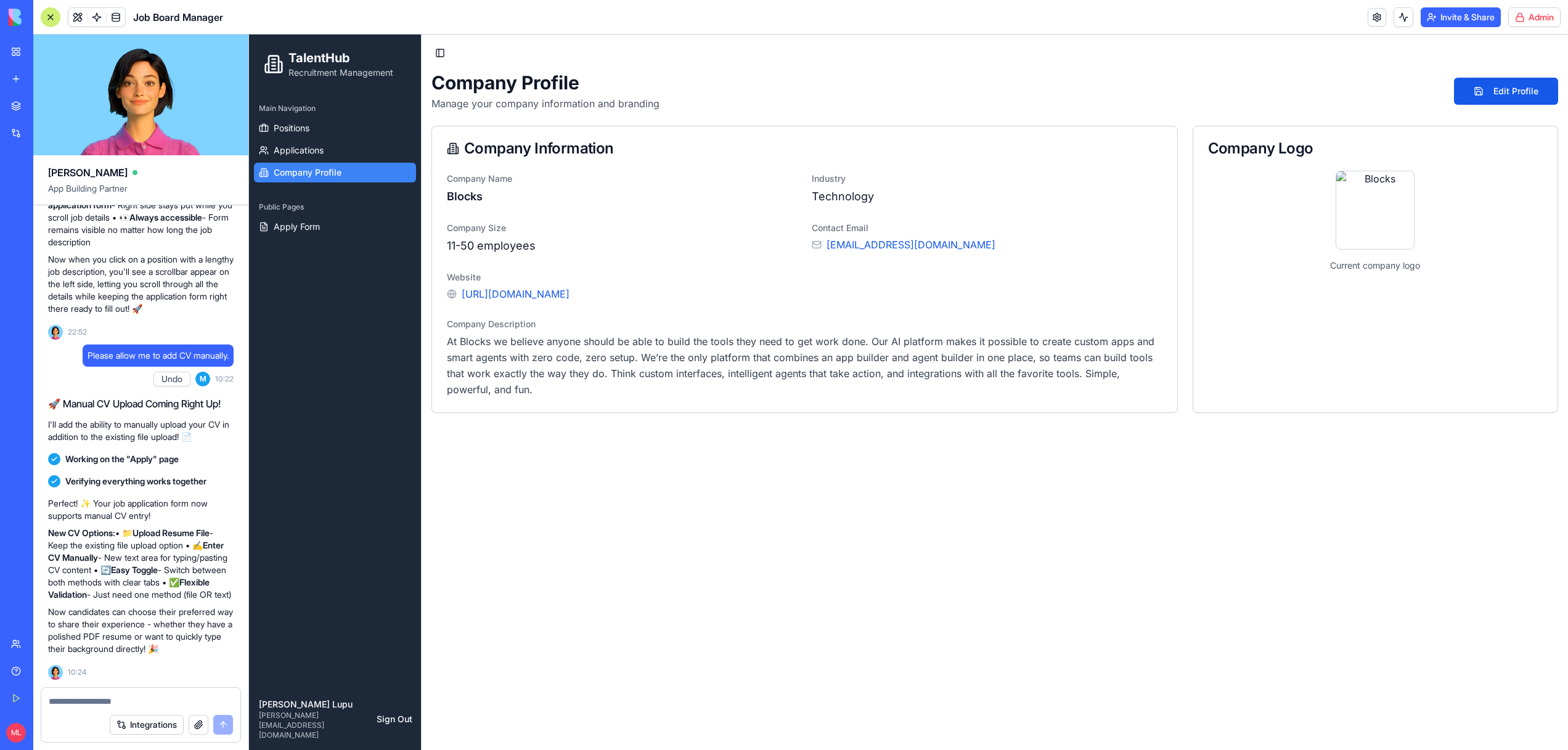
click at [304, 201] on div "Public Pages" at bounding box center [335, 207] width 162 height 20
click at [306, 215] on div "Public Pages" at bounding box center [335, 207] width 162 height 20
click at [307, 222] on span "Apply Form" at bounding box center [296, 227] width 46 height 13
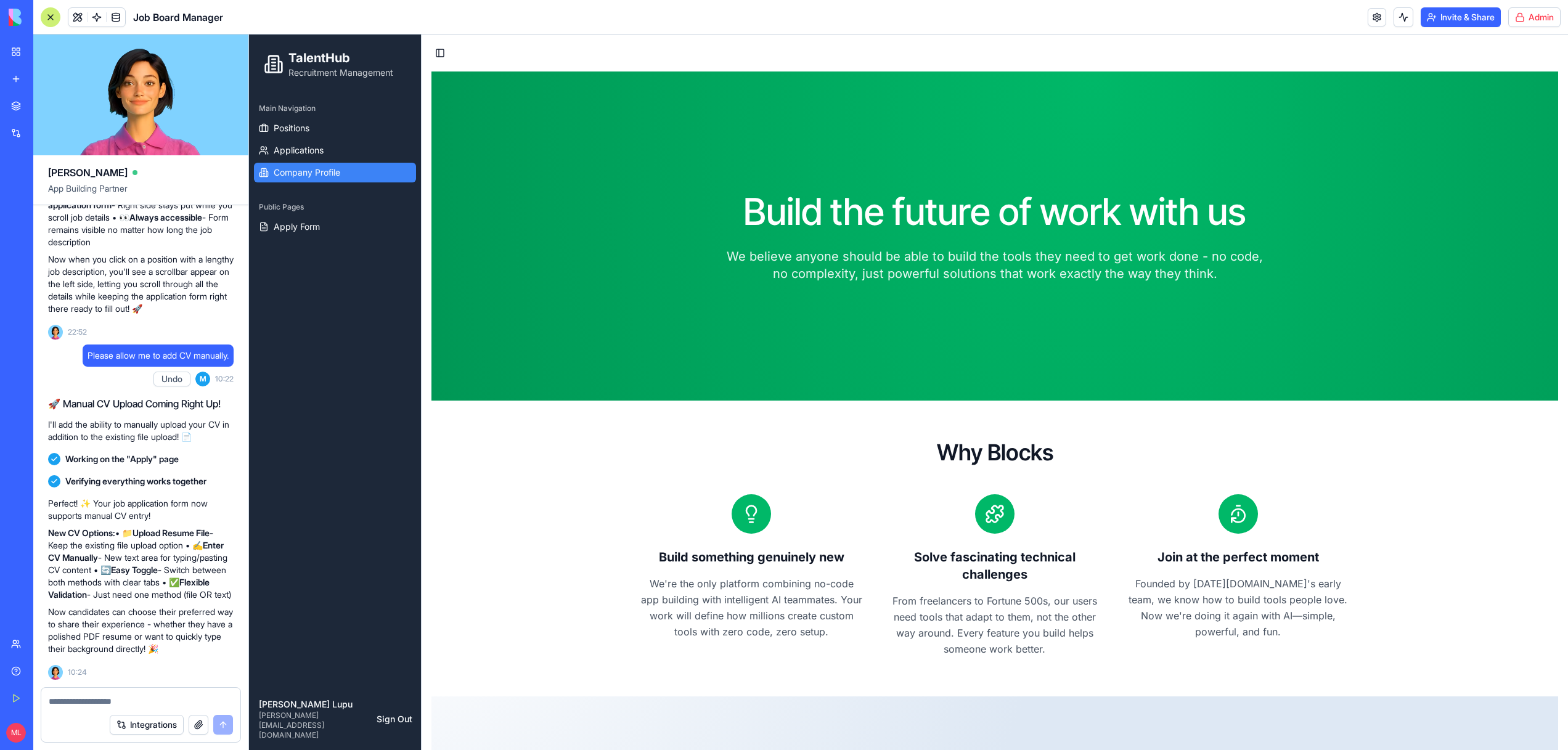
click at [298, 167] on span "Company Profile" at bounding box center [307, 173] width 67 height 13
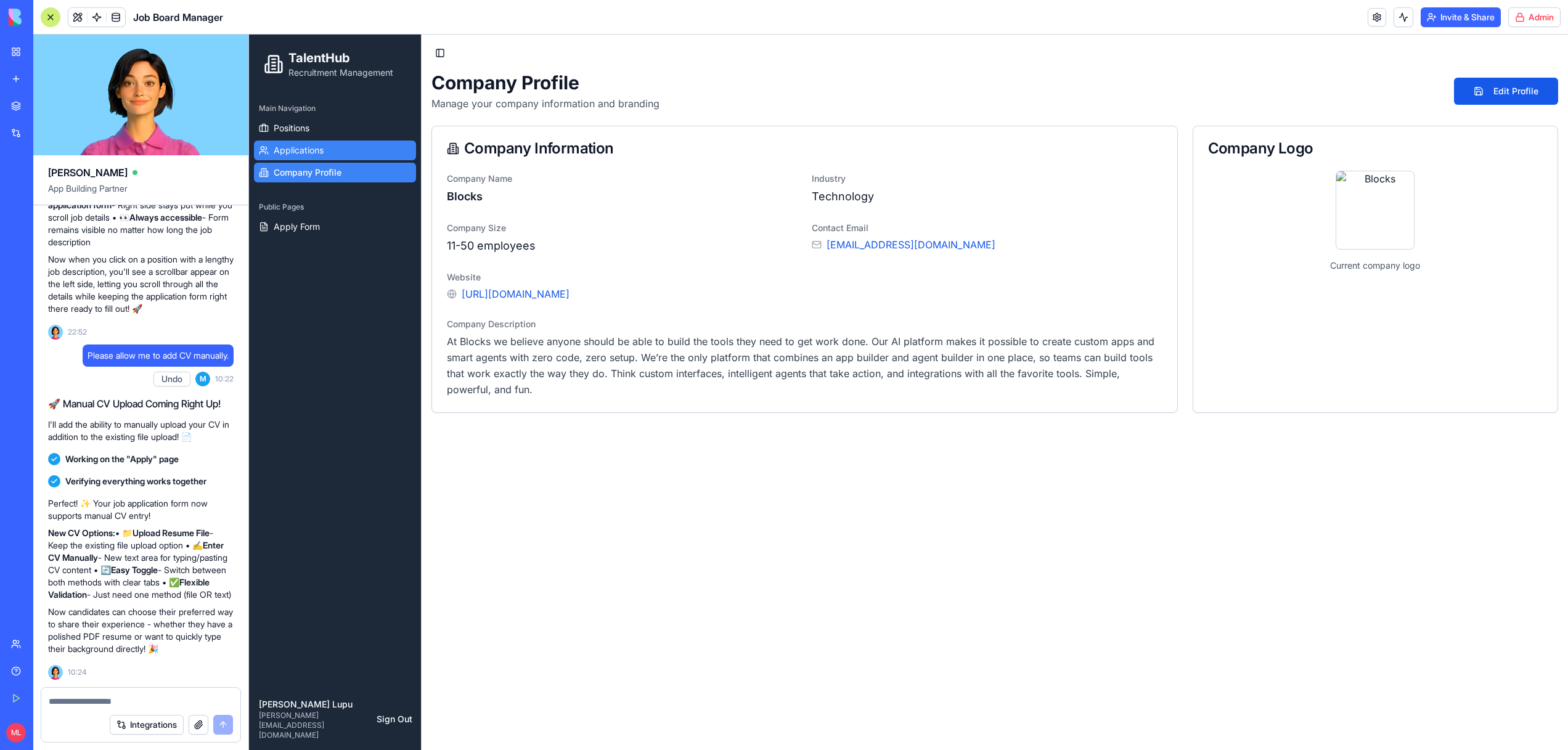
click at [298, 153] on span "Applications" at bounding box center [298, 150] width 50 height 13
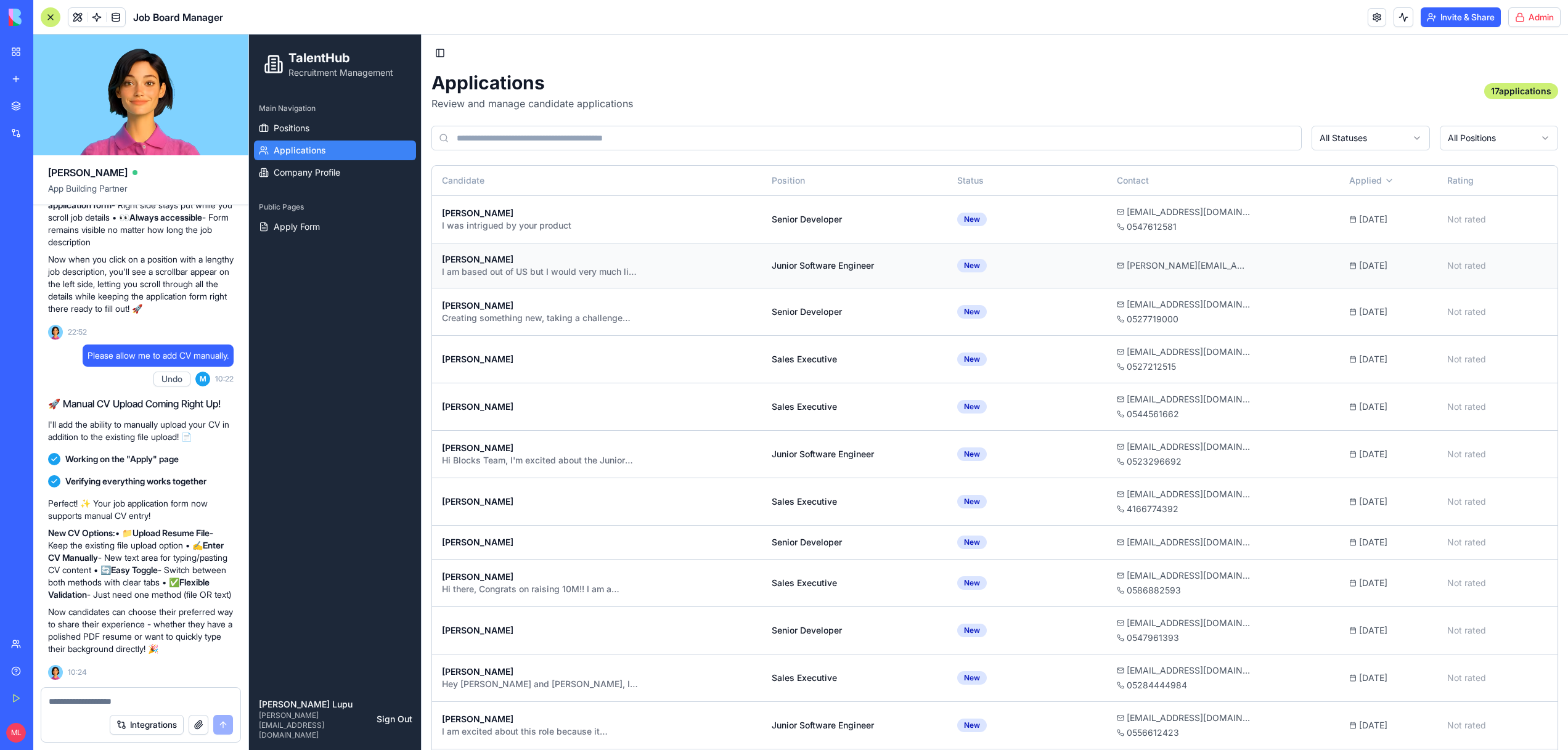
click at [613, 242] on tbody "[PERSON_NAME] I was intrigued by your product Senior Developer New [EMAIL_ADDRE…" at bounding box center [994, 590] width 1125 height 791
click at [621, 230] on div "I was intrigued by your product" at bounding box center [540, 226] width 197 height 13
click at [115, 703] on textarea at bounding box center [141, 701] width 184 height 13
type textarea "**********"
